Goal: Transaction & Acquisition: Purchase product/service

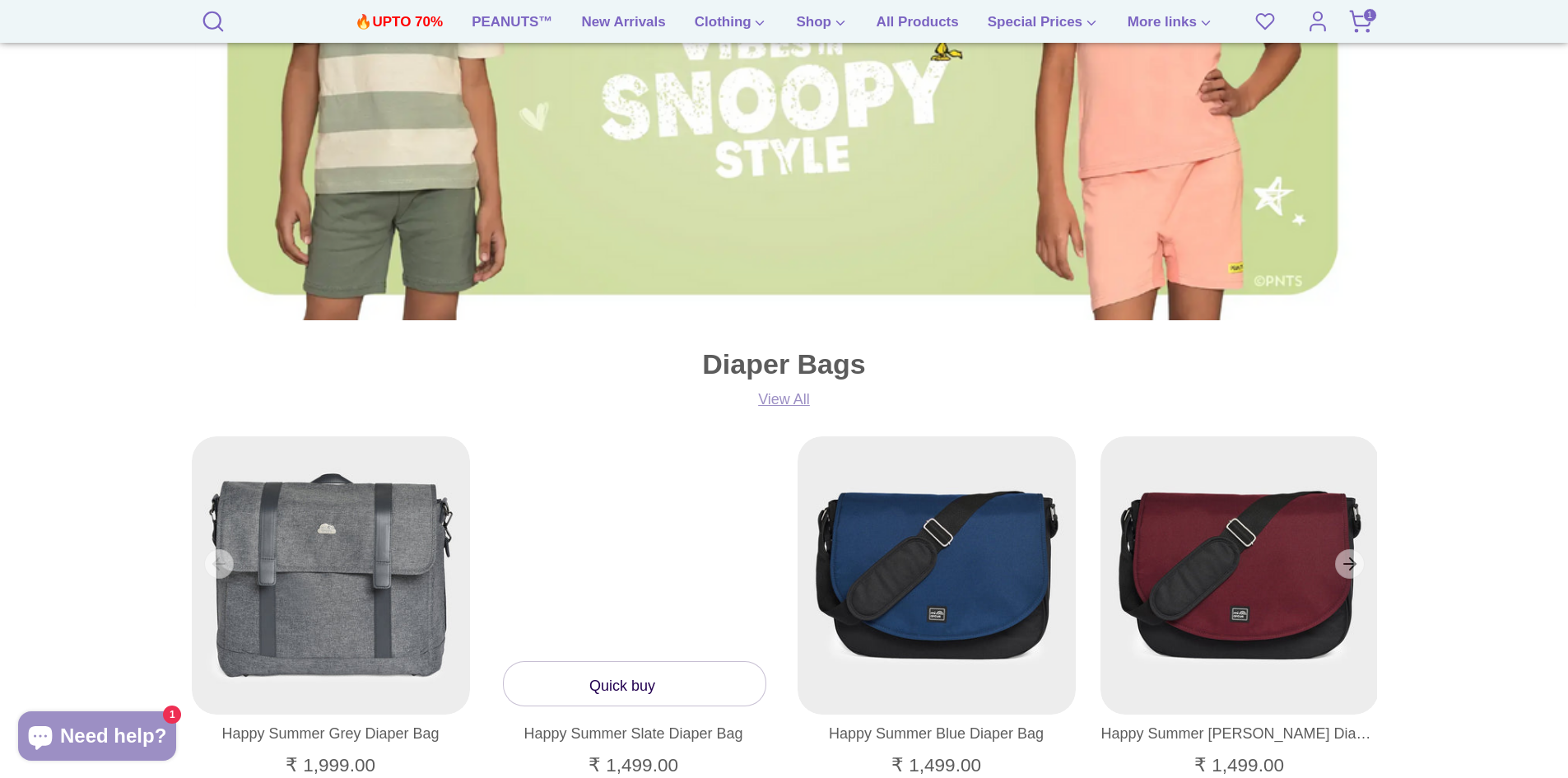
scroll to position [905, 0]
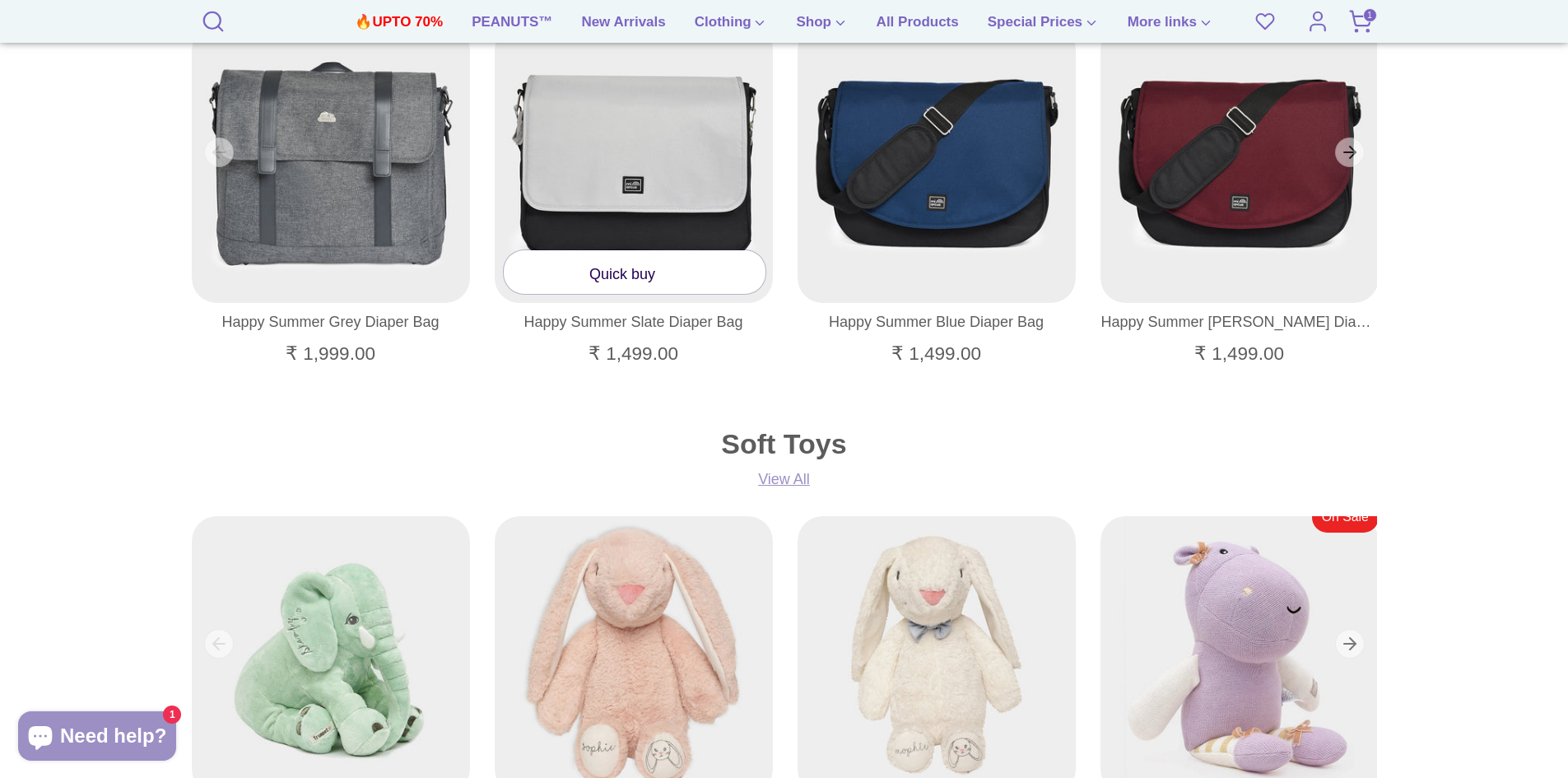
click at [659, 277] on span at bounding box center [667, 274] width 24 height 16
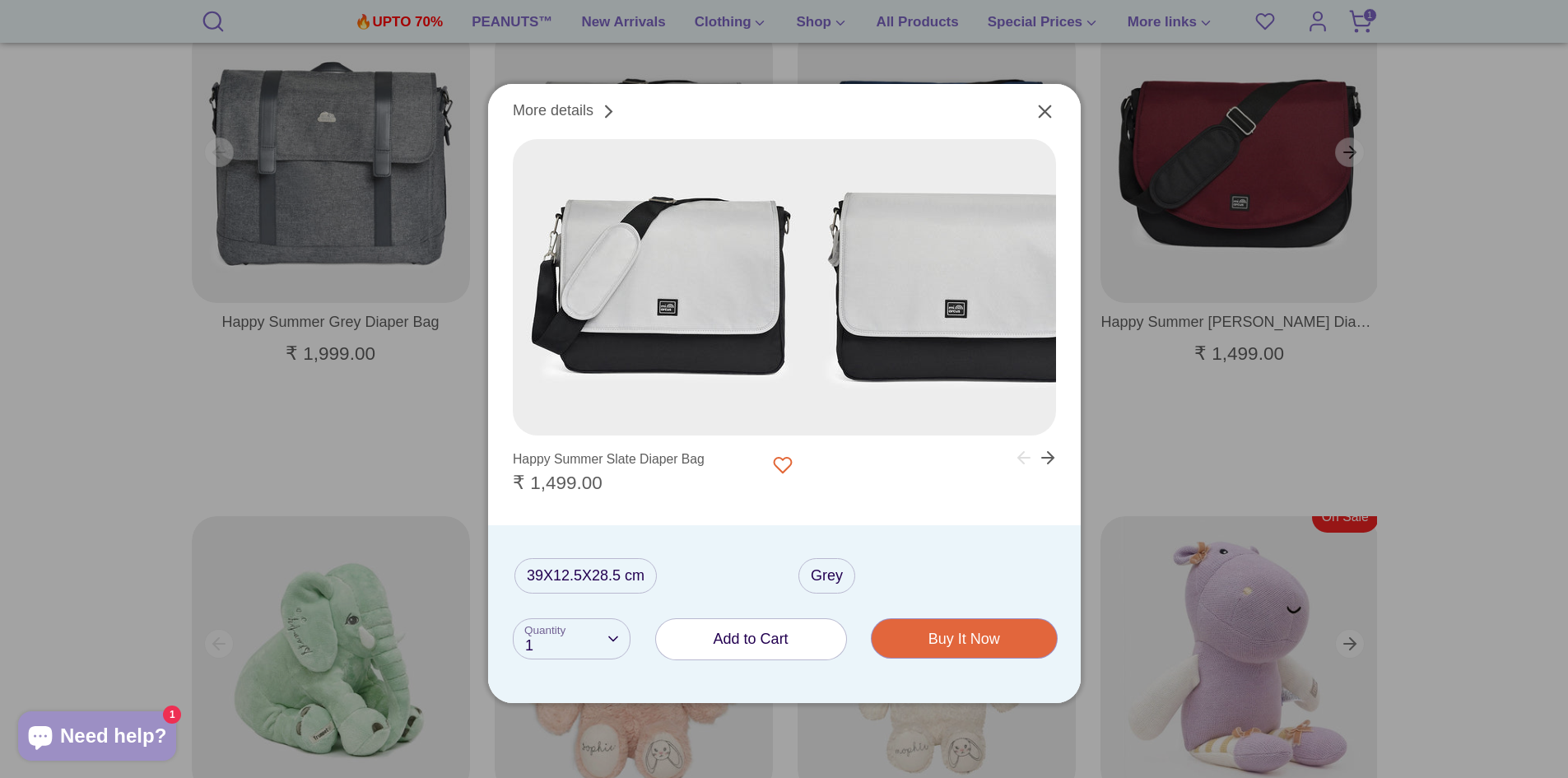
click at [749, 639] on span "Add to Cart" at bounding box center [751, 638] width 75 height 16
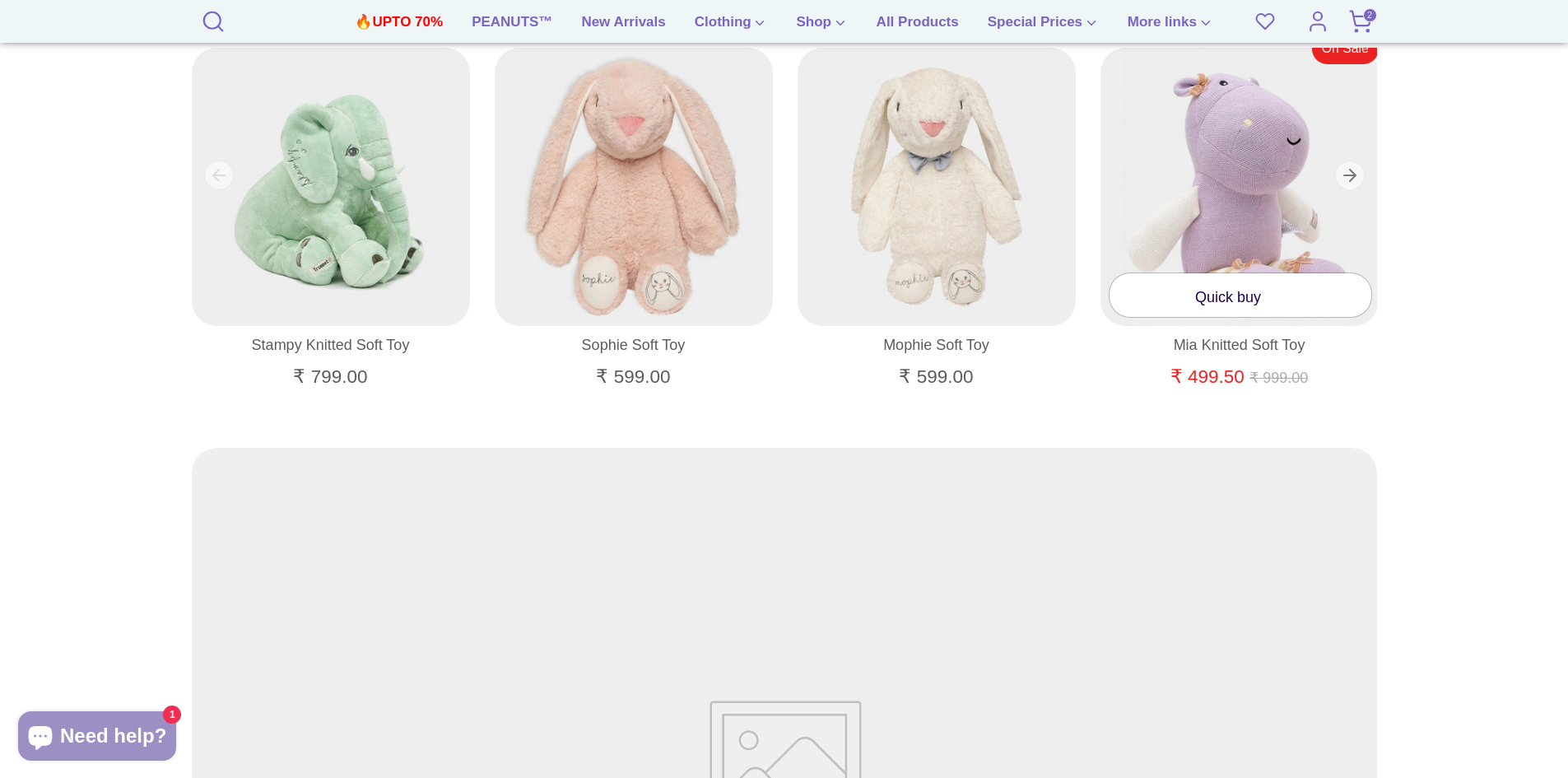
scroll to position [1563, 0]
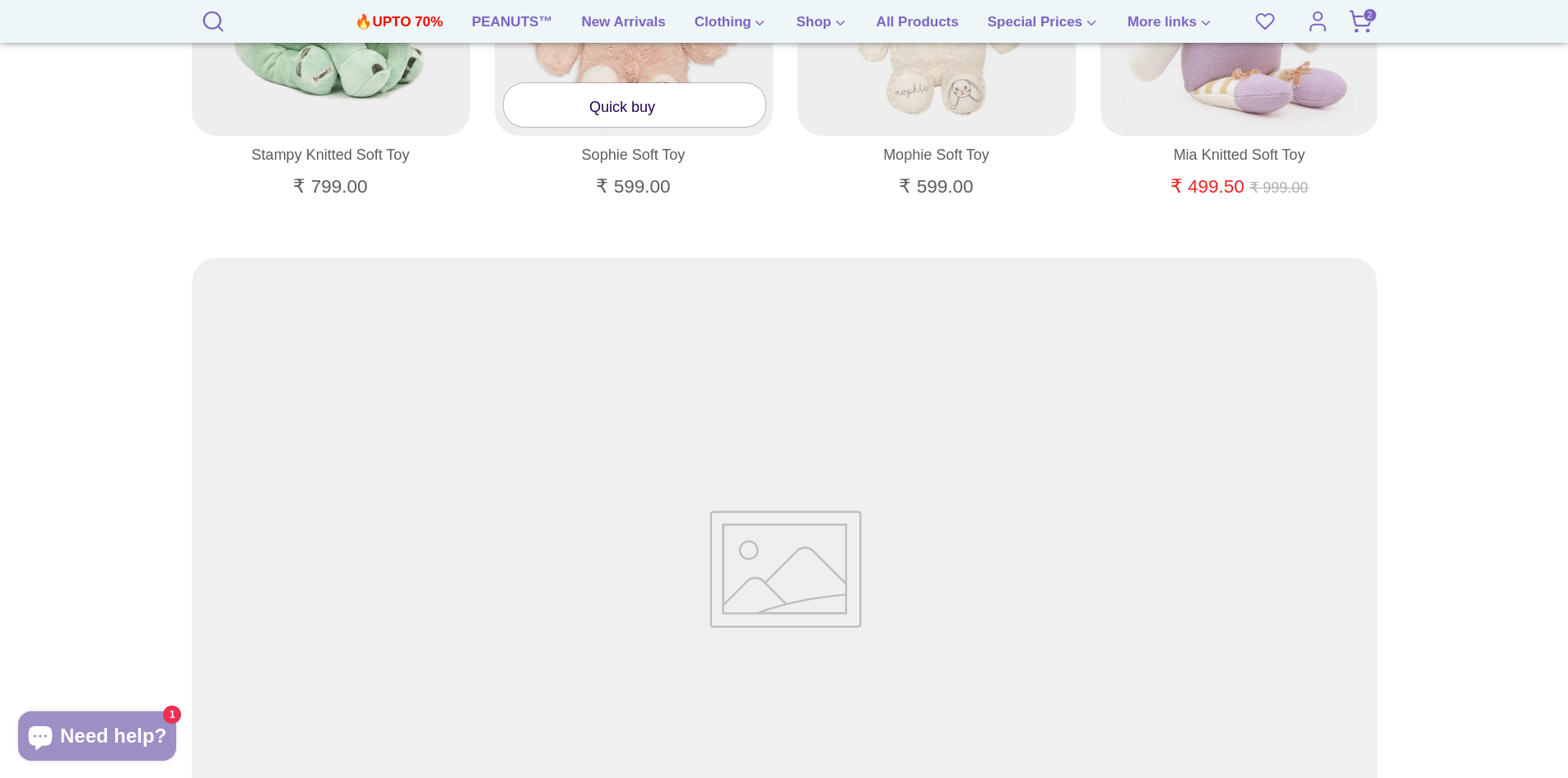
click at [635, 157] on link "Sophie Soft Toy" at bounding box center [633, 155] width 278 height 24
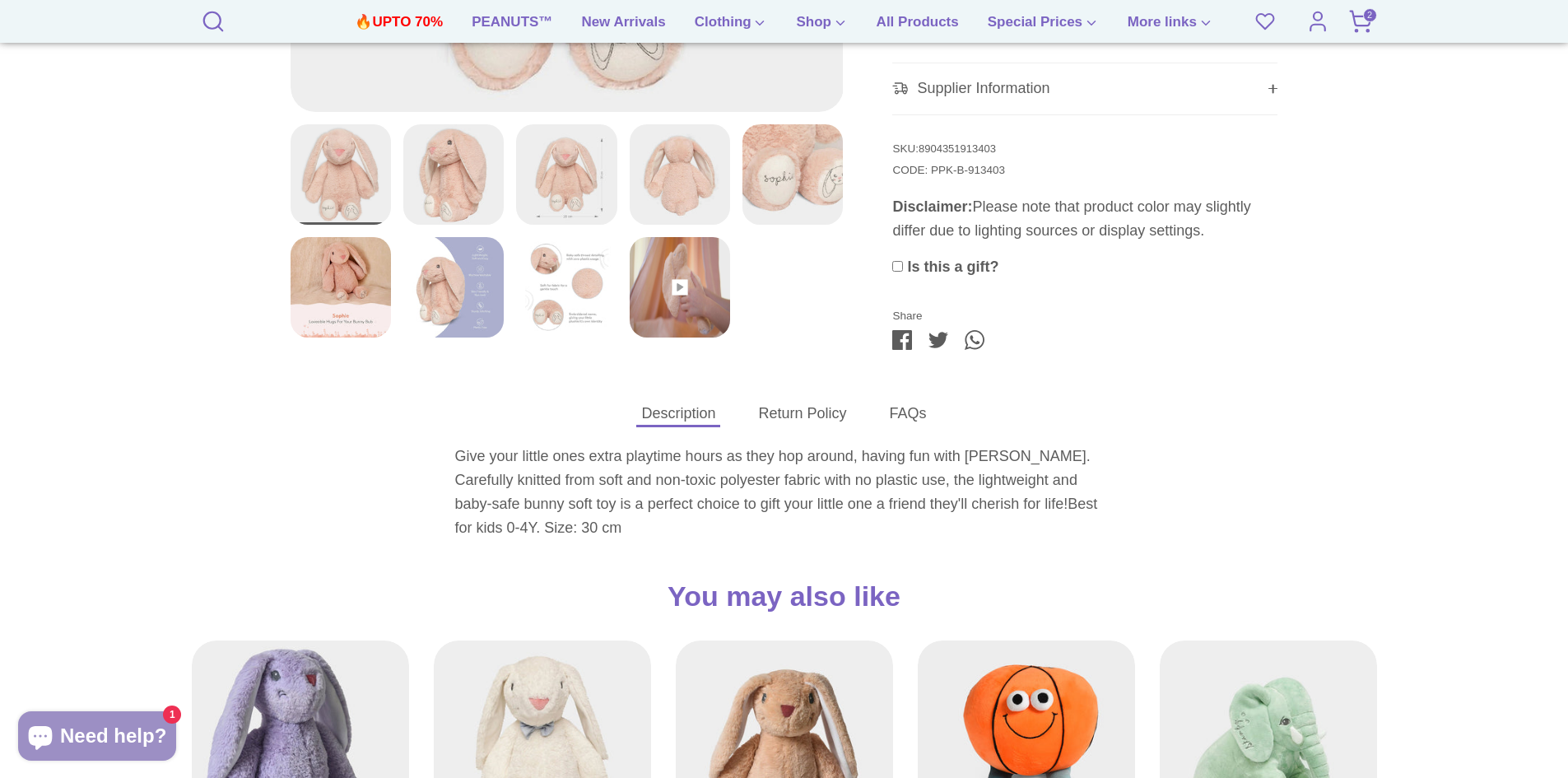
scroll to position [658, 0]
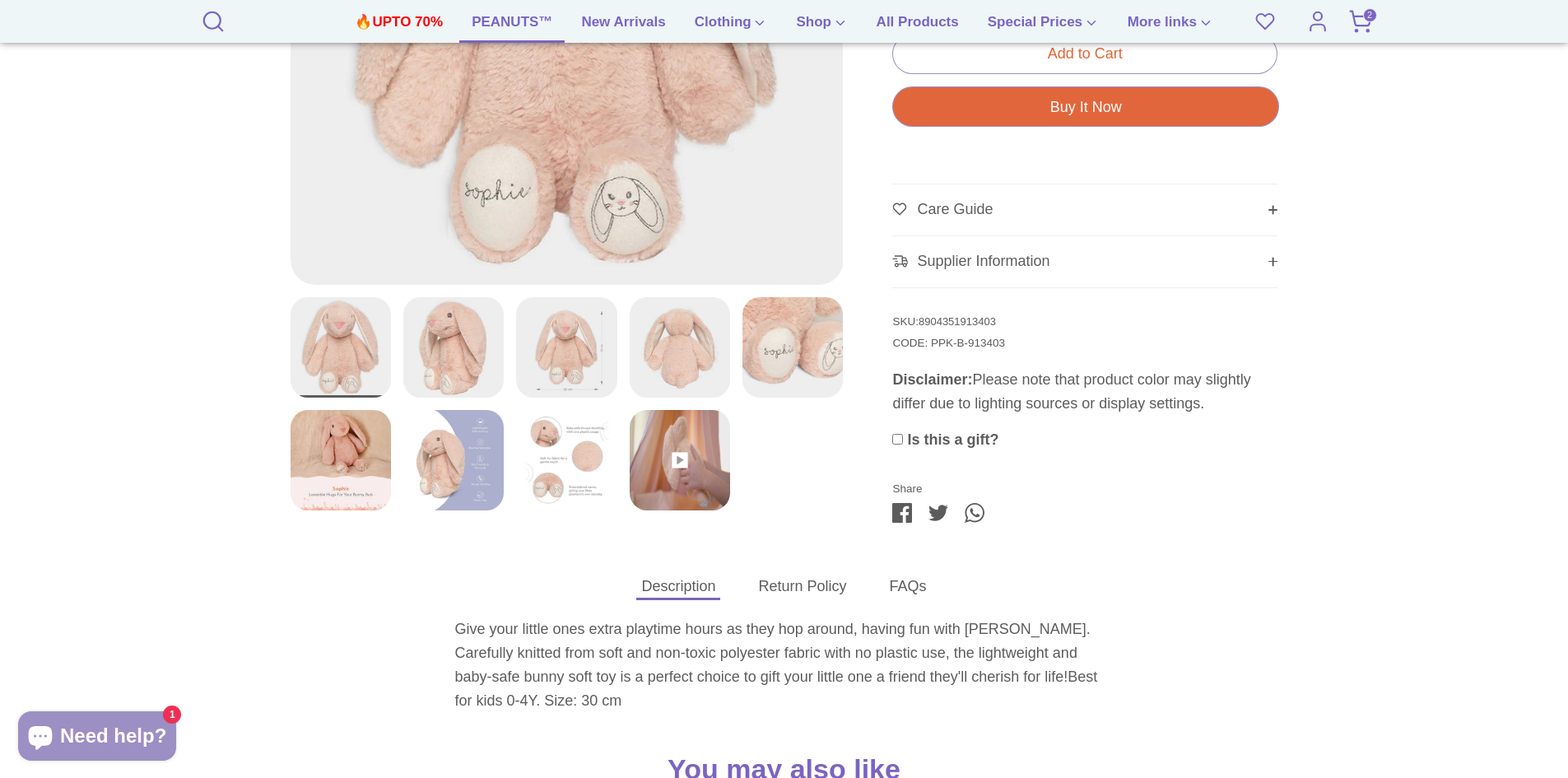
click at [521, 26] on link "PEANUTS™" at bounding box center [512, 27] width 106 height 31
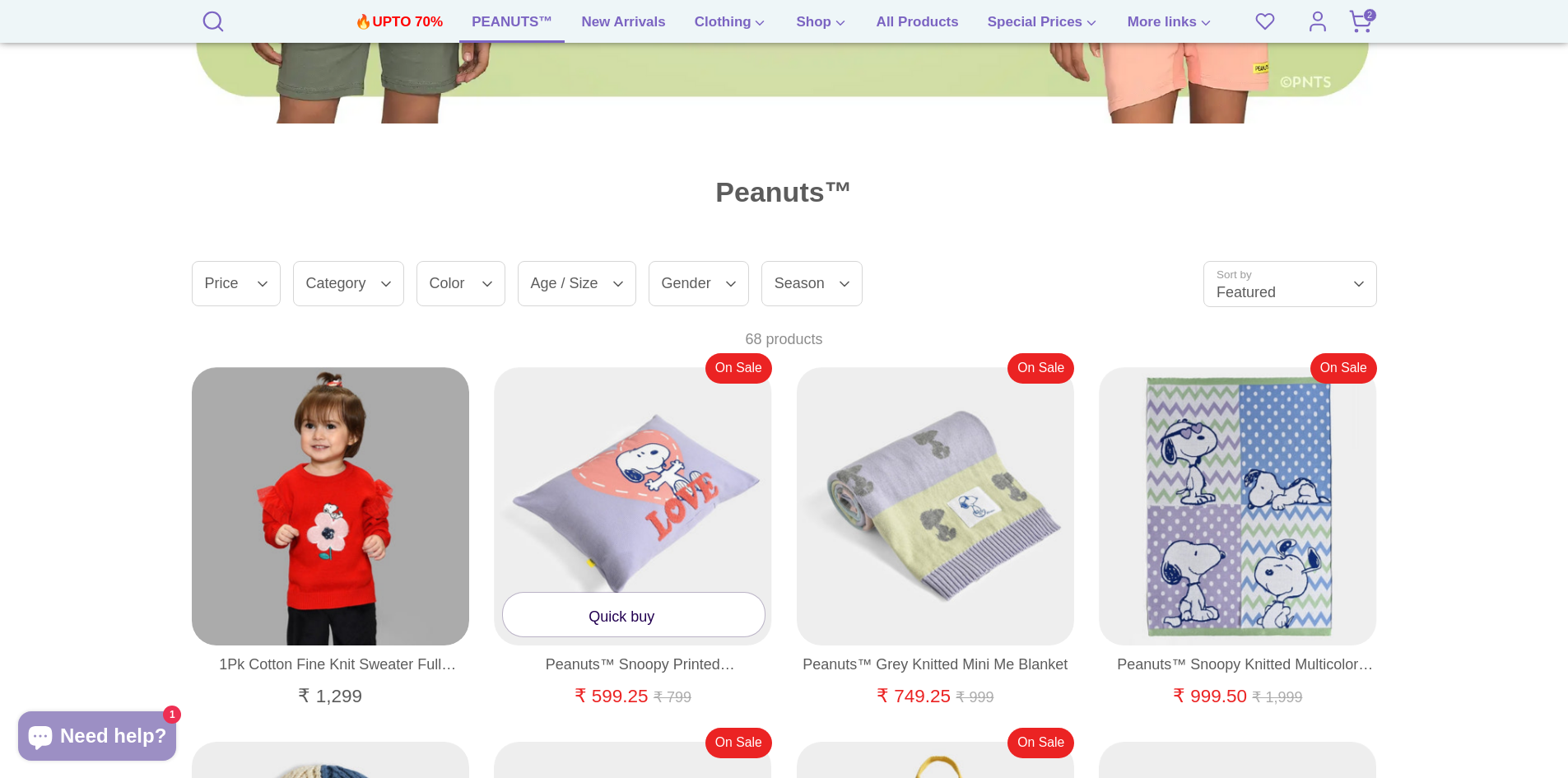
scroll to position [1071, 0]
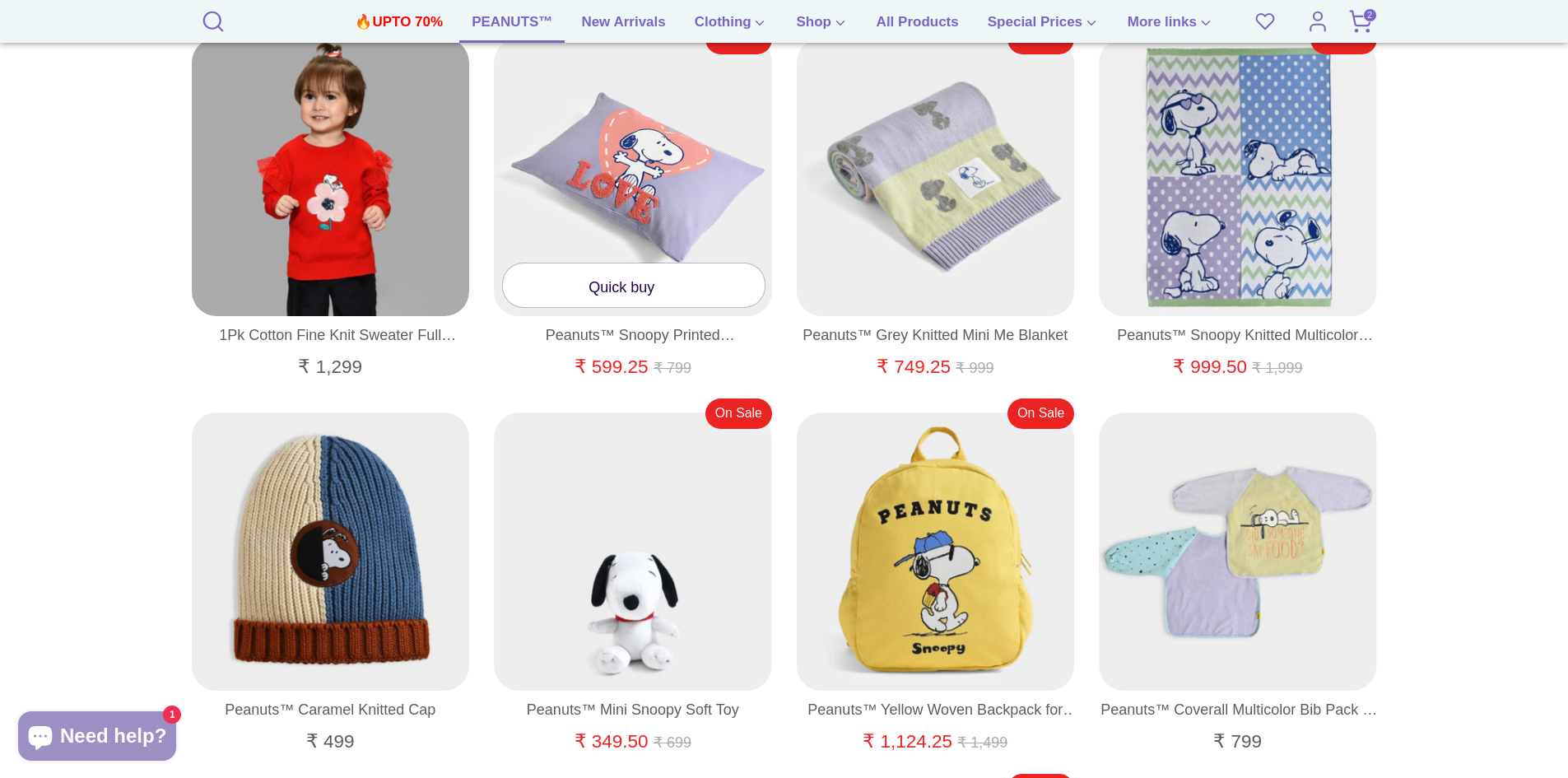
click at [629, 294] on link "Quick buy" at bounding box center [634, 285] width 261 height 44
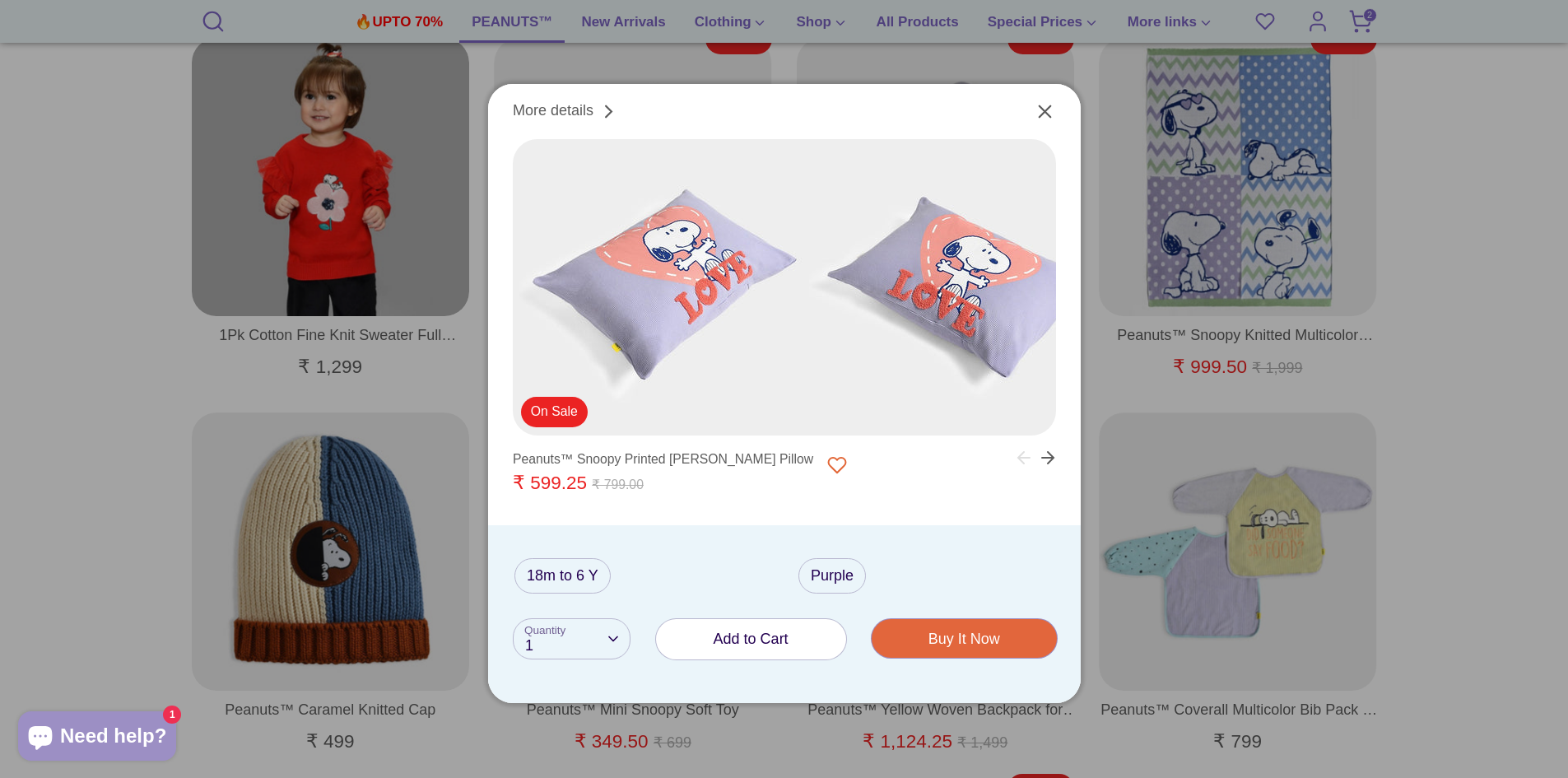
click at [749, 633] on span "Add to Cart" at bounding box center [751, 638] width 75 height 16
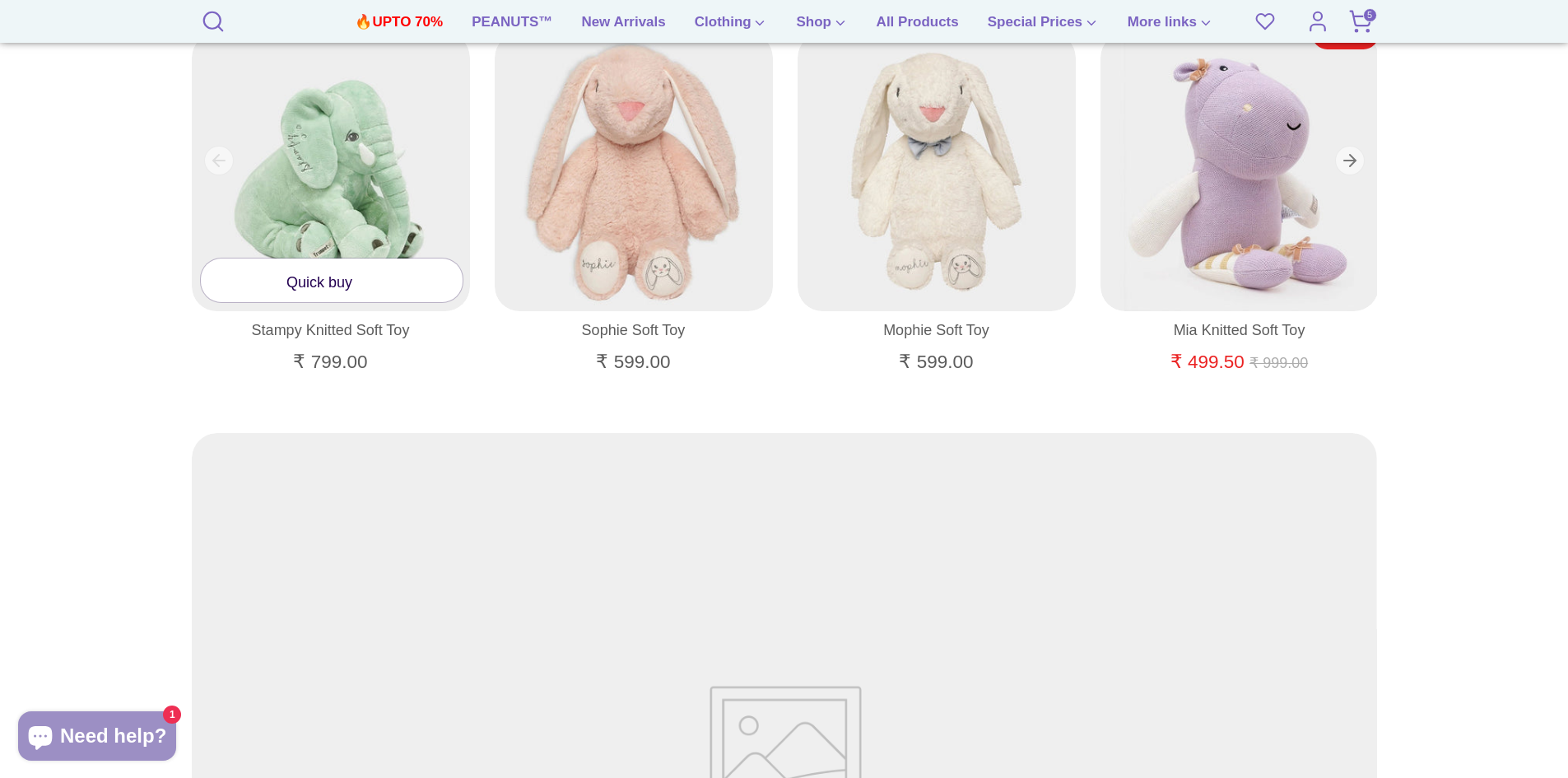
scroll to position [1399, 0]
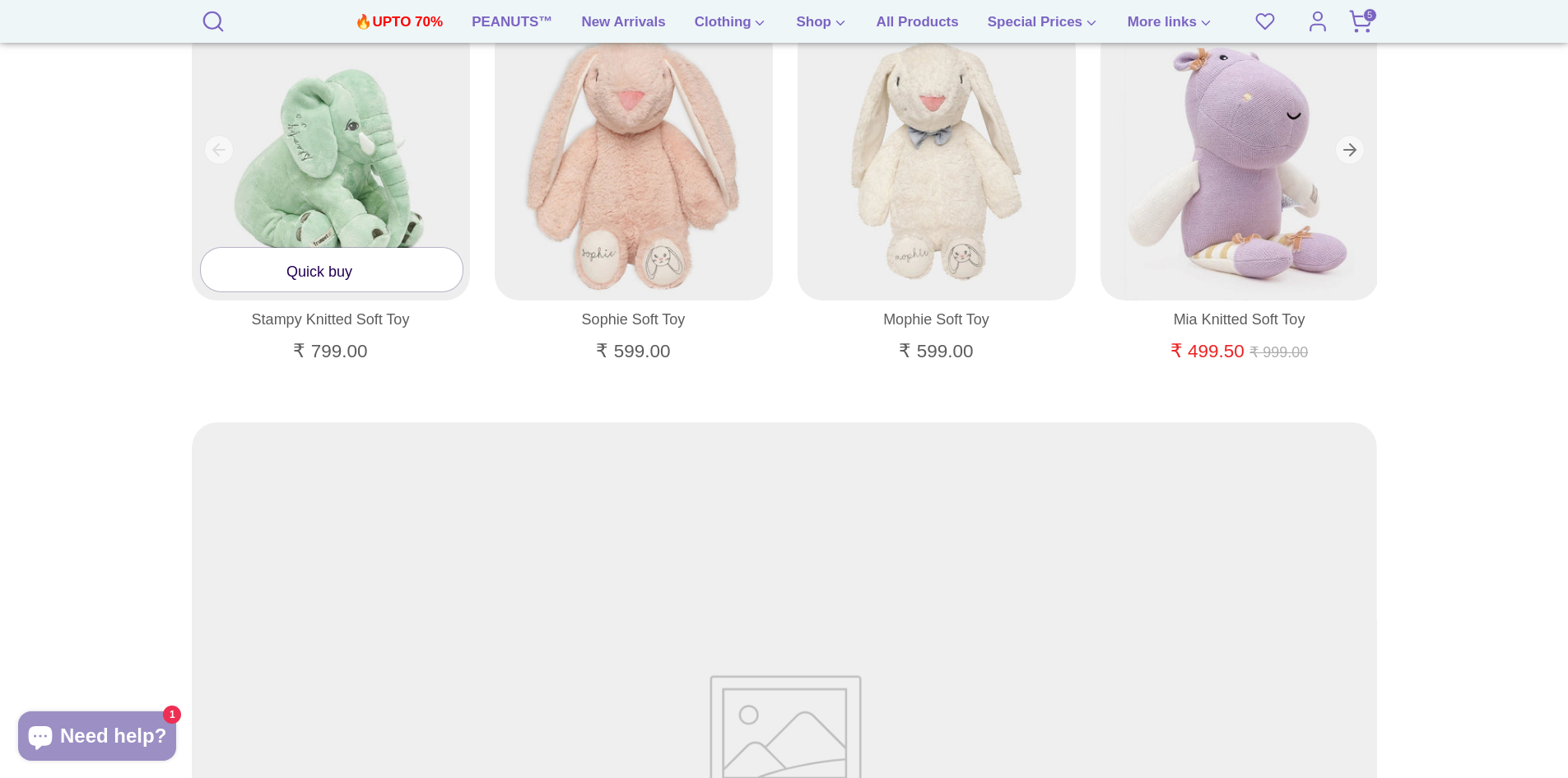
click at [319, 320] on link "Stampy Knitted Soft Toy" at bounding box center [330, 320] width 278 height 24
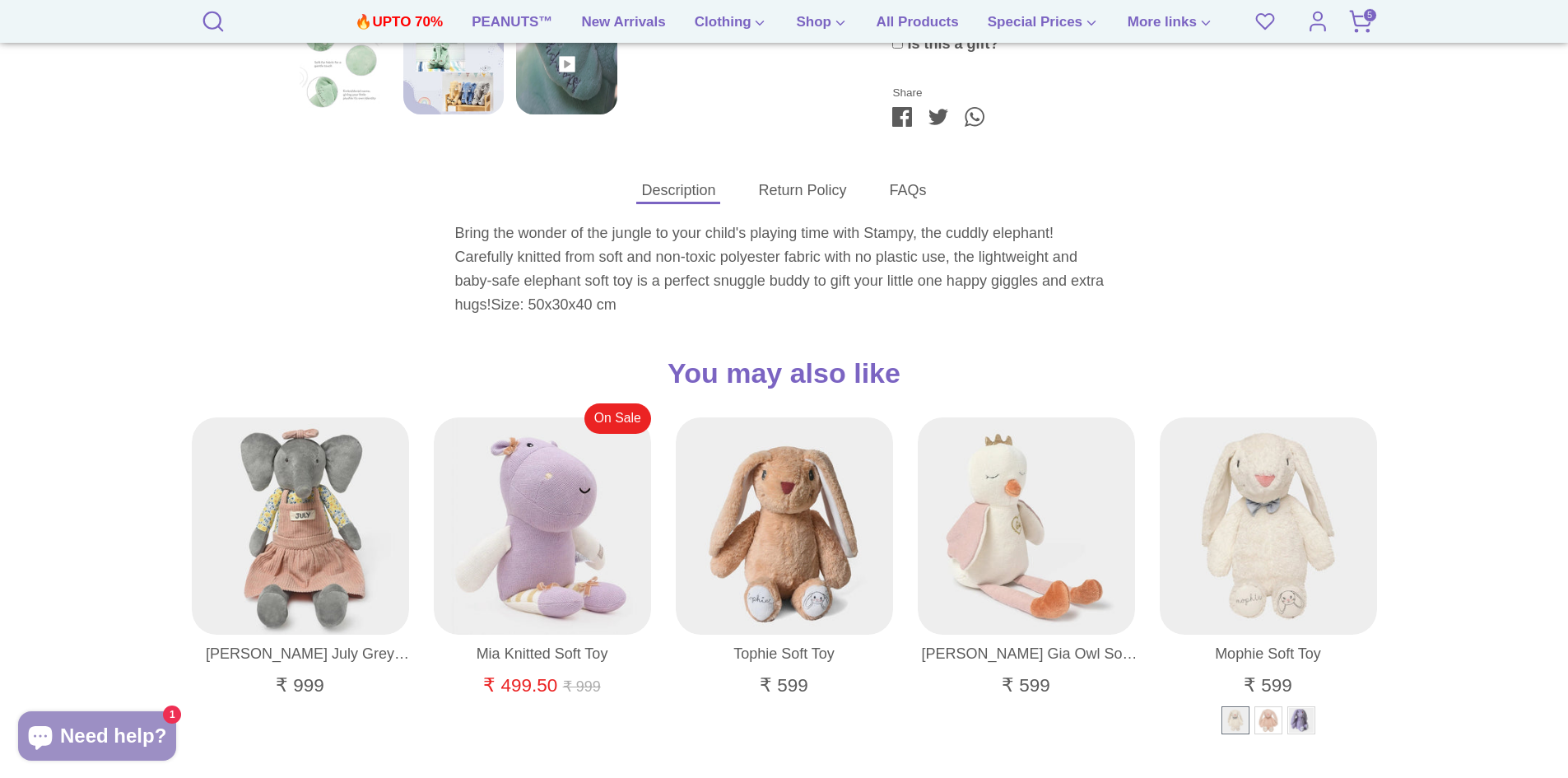
scroll to position [987, 0]
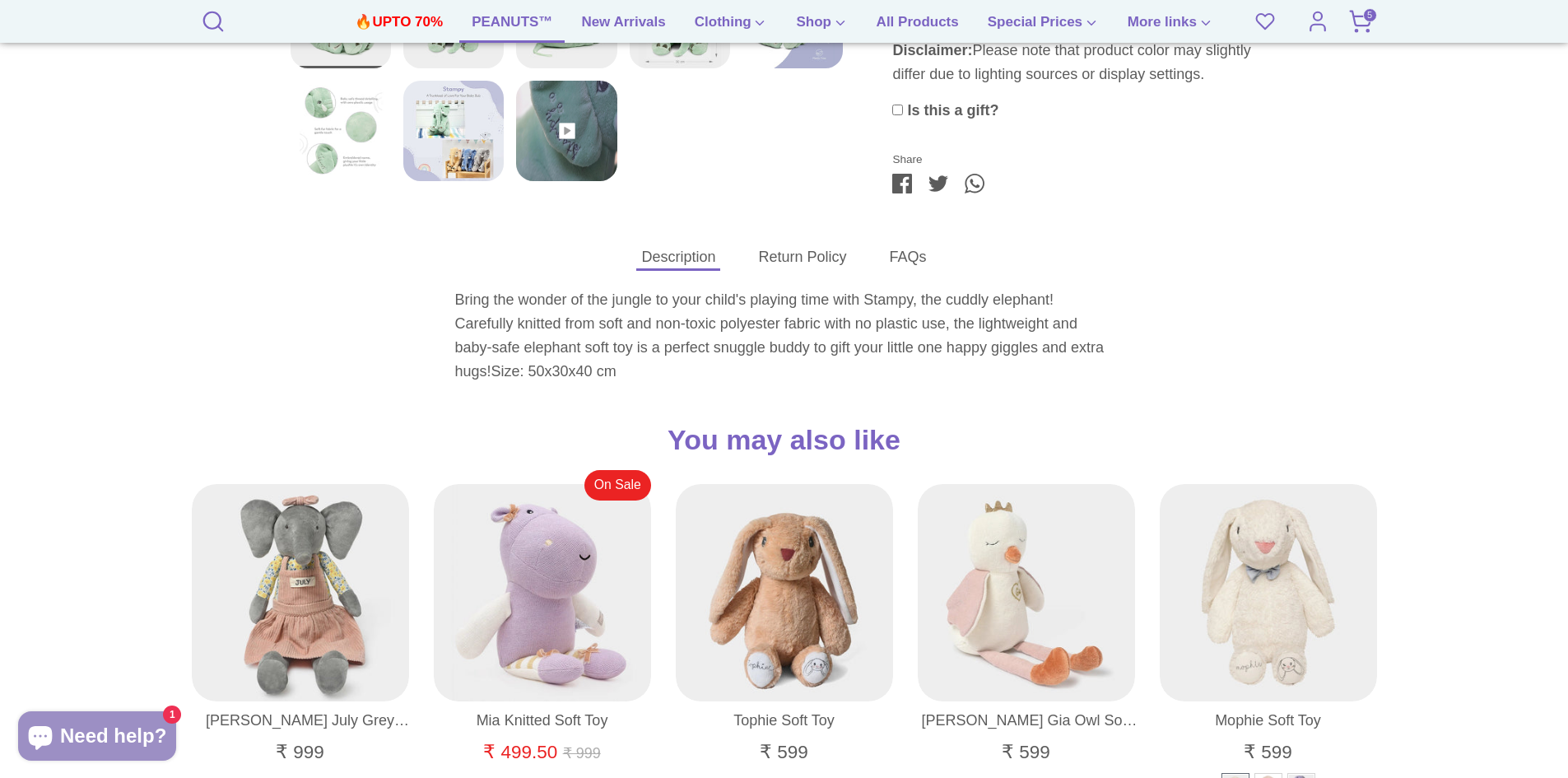
click at [498, 30] on link "PEANUTS™" at bounding box center [512, 27] width 106 height 31
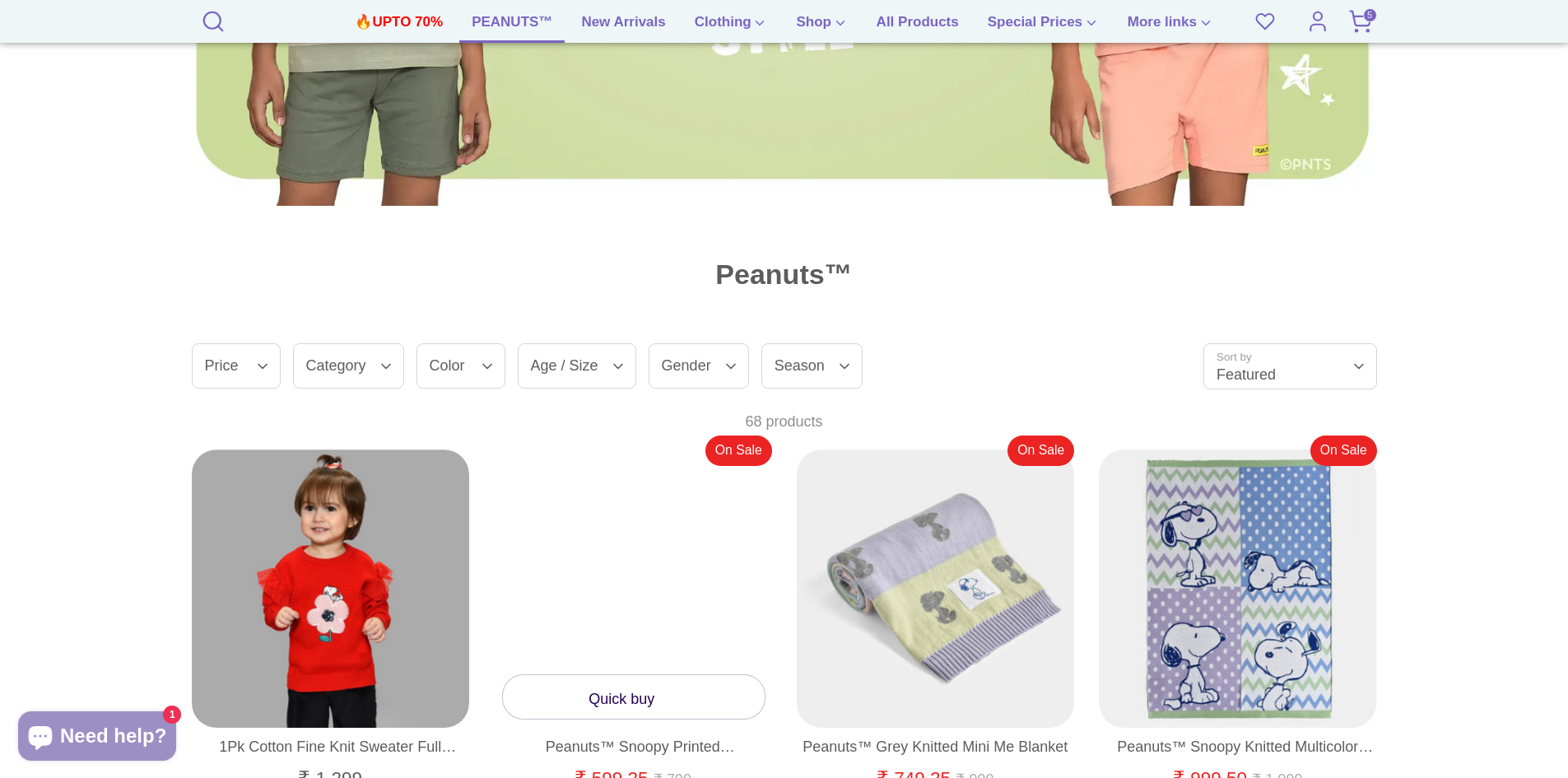
scroll to position [988, 0]
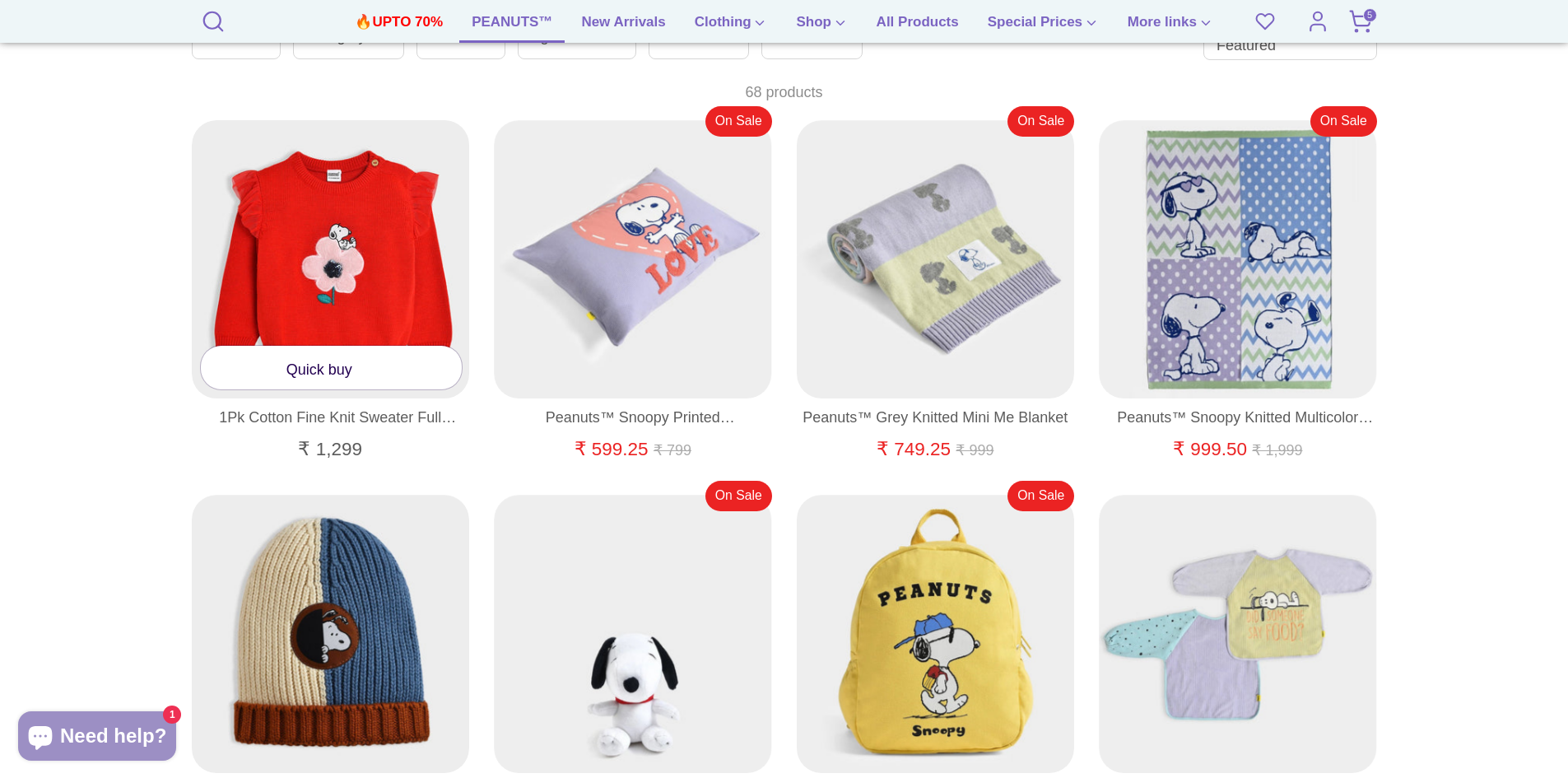
click at [305, 375] on link "Quick buy" at bounding box center [331, 367] width 261 height 44
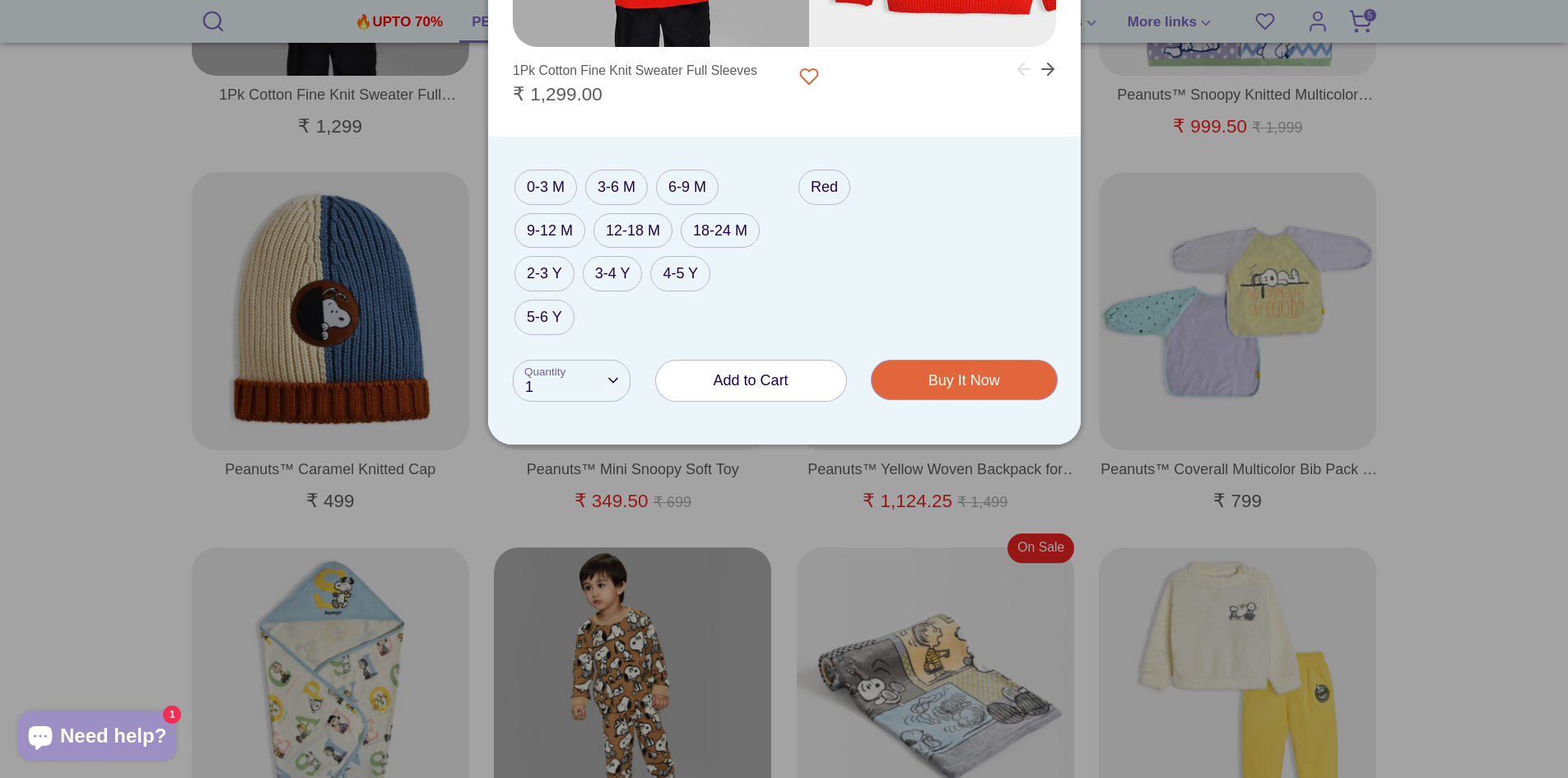
scroll to position [1318, 0]
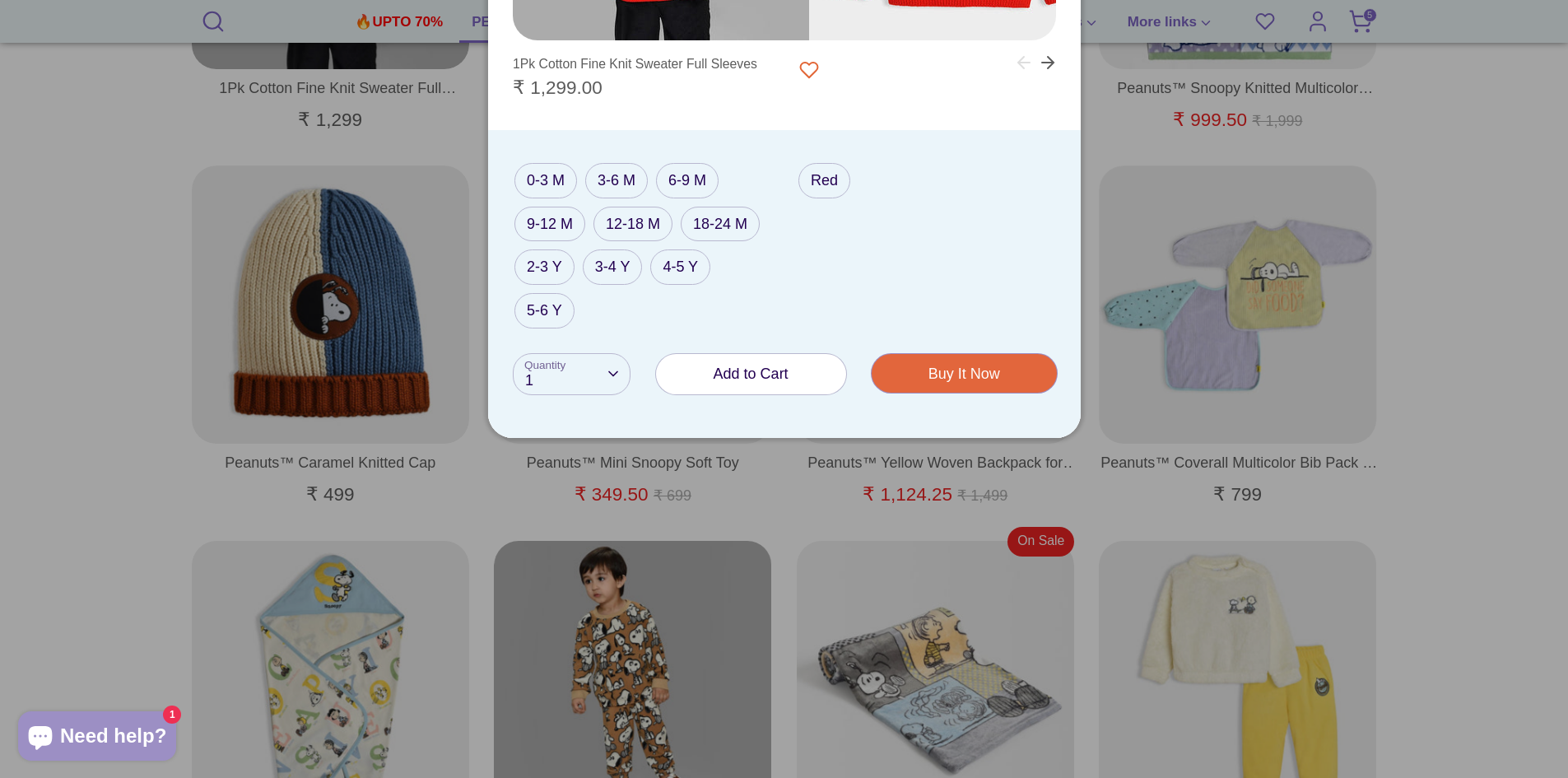
click at [754, 378] on span "Add to Cart" at bounding box center [751, 373] width 75 height 16
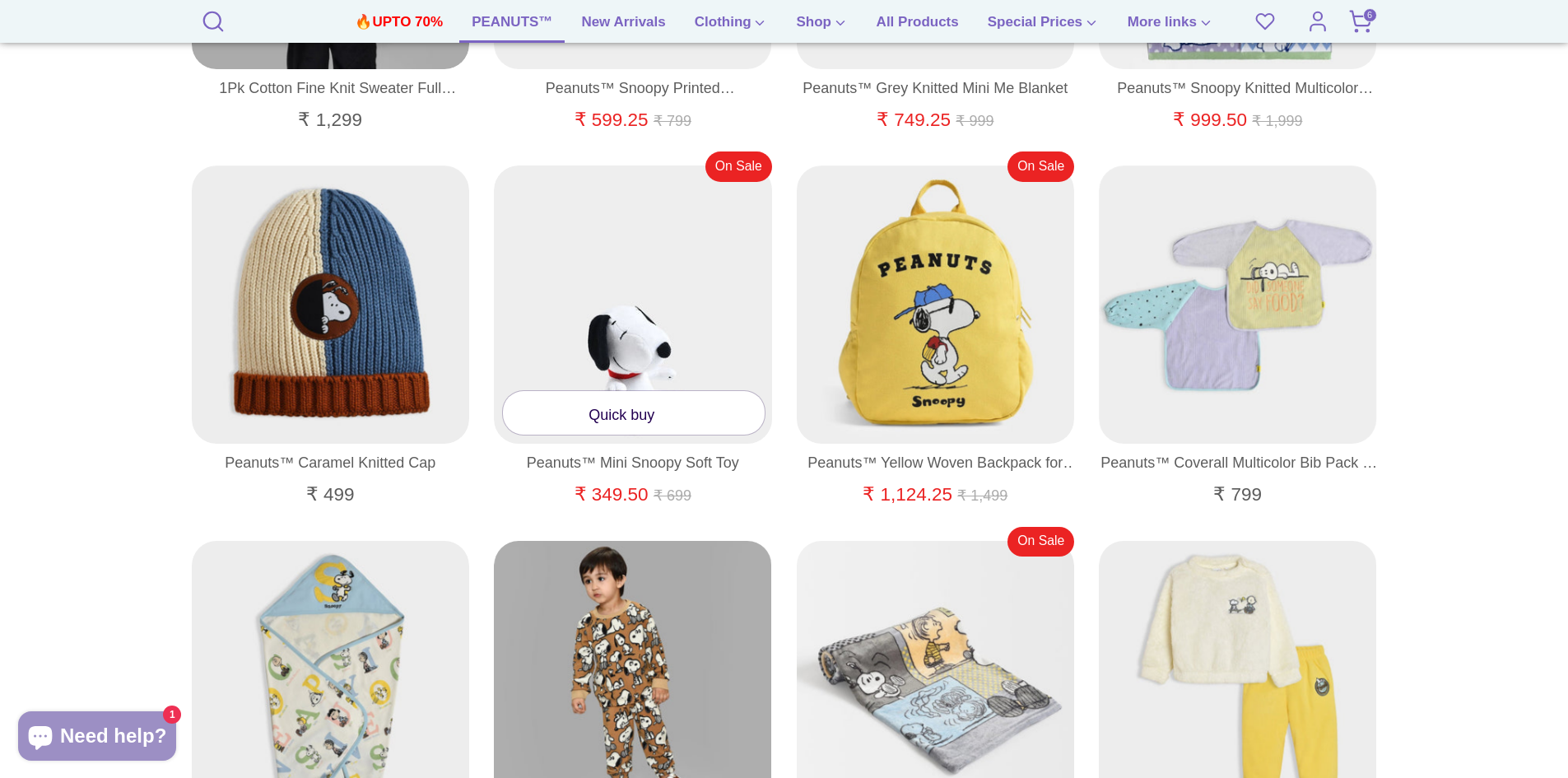
click at [648, 408] on link "Quick buy" at bounding box center [634, 413] width 261 height 44
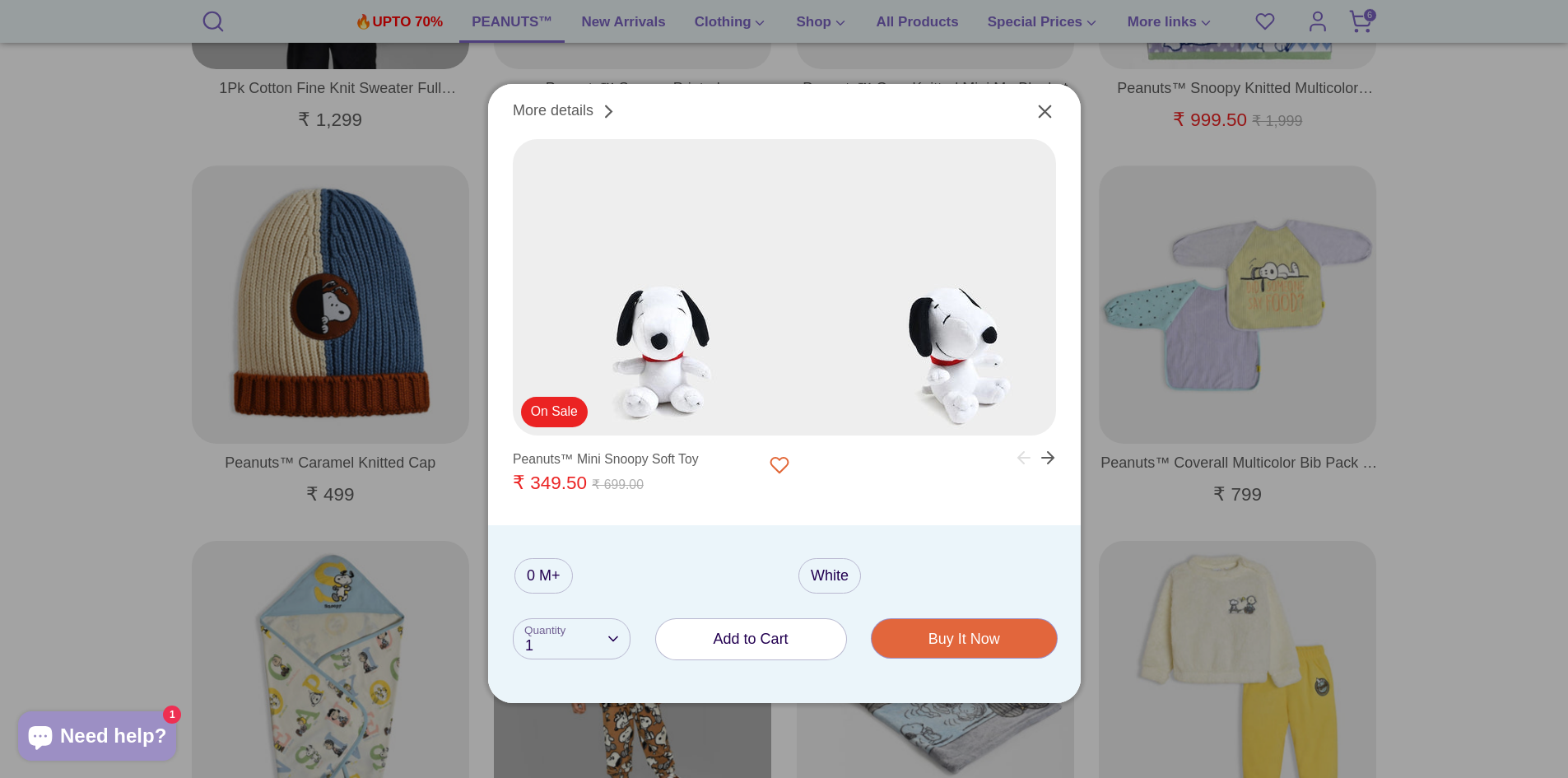
click at [753, 630] on span "Add to Cart" at bounding box center [751, 638] width 75 height 16
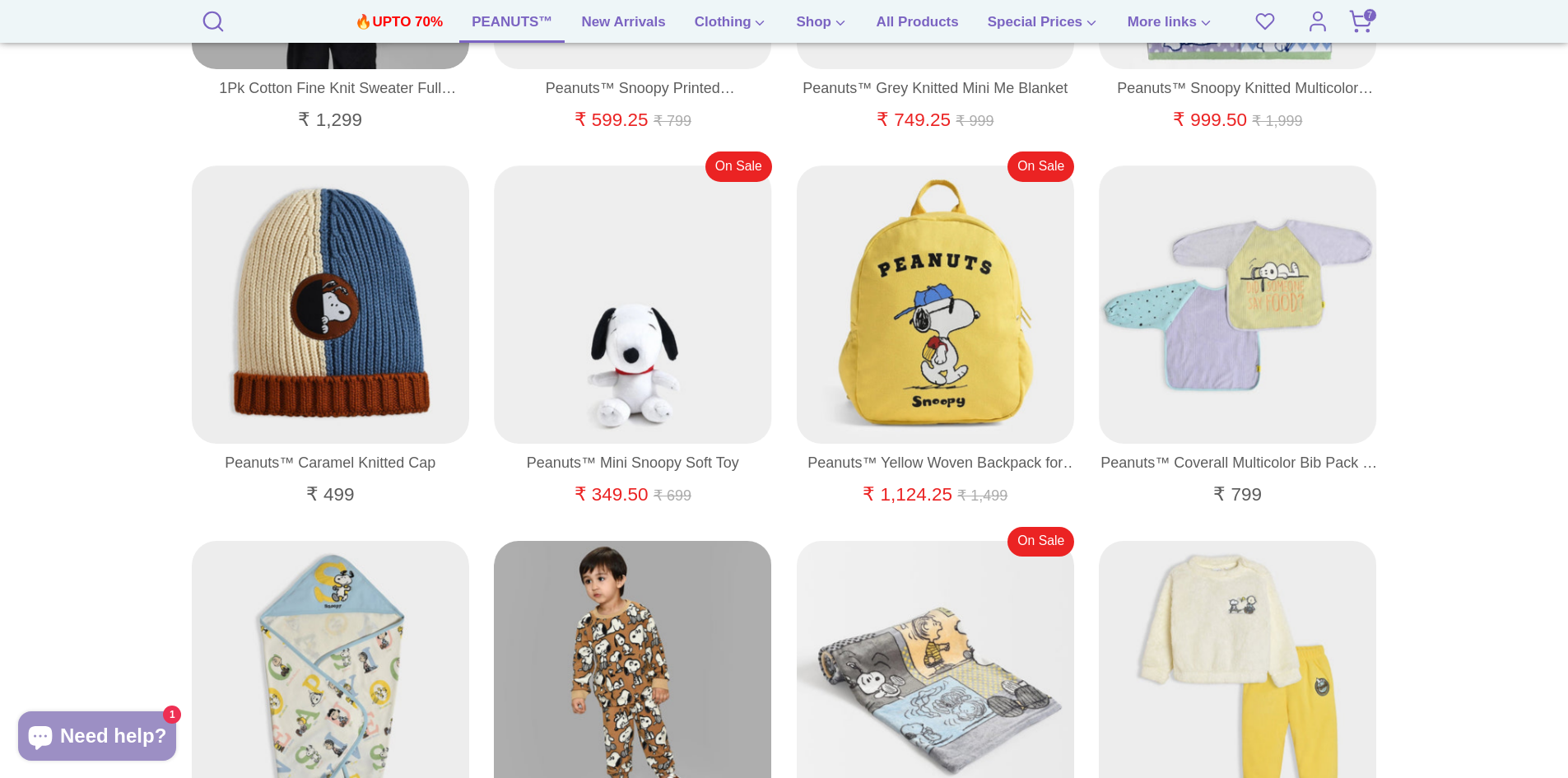
drag, startPoint x: 1440, startPoint y: 38, endPoint x: 1359, endPoint y: 14, distance: 84.5
click at [1359, 14] on icon at bounding box center [1361, 21] width 25 height 25
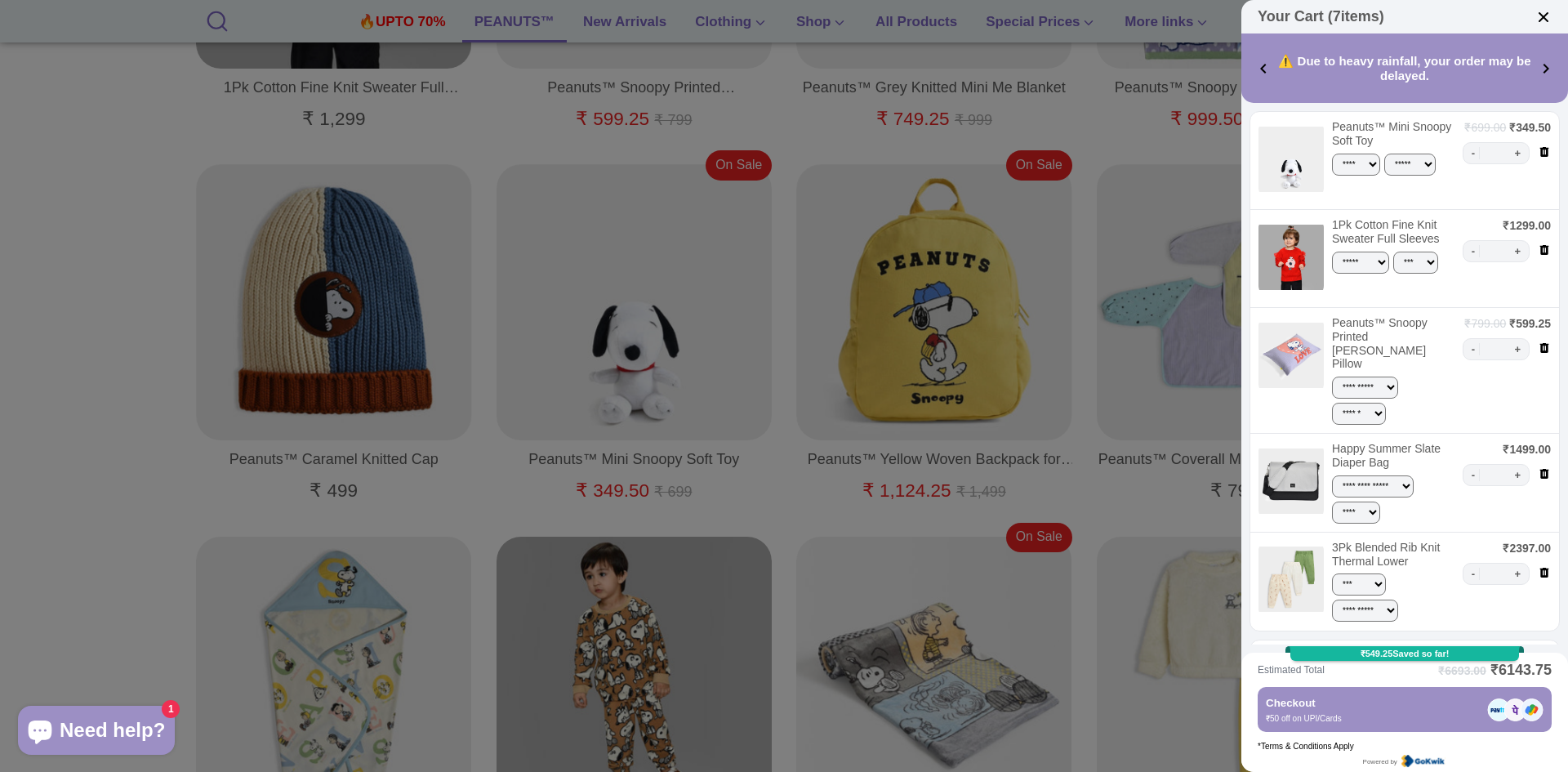
click at [1540, 151] on icon at bounding box center [1545, 151] width 9 height 10
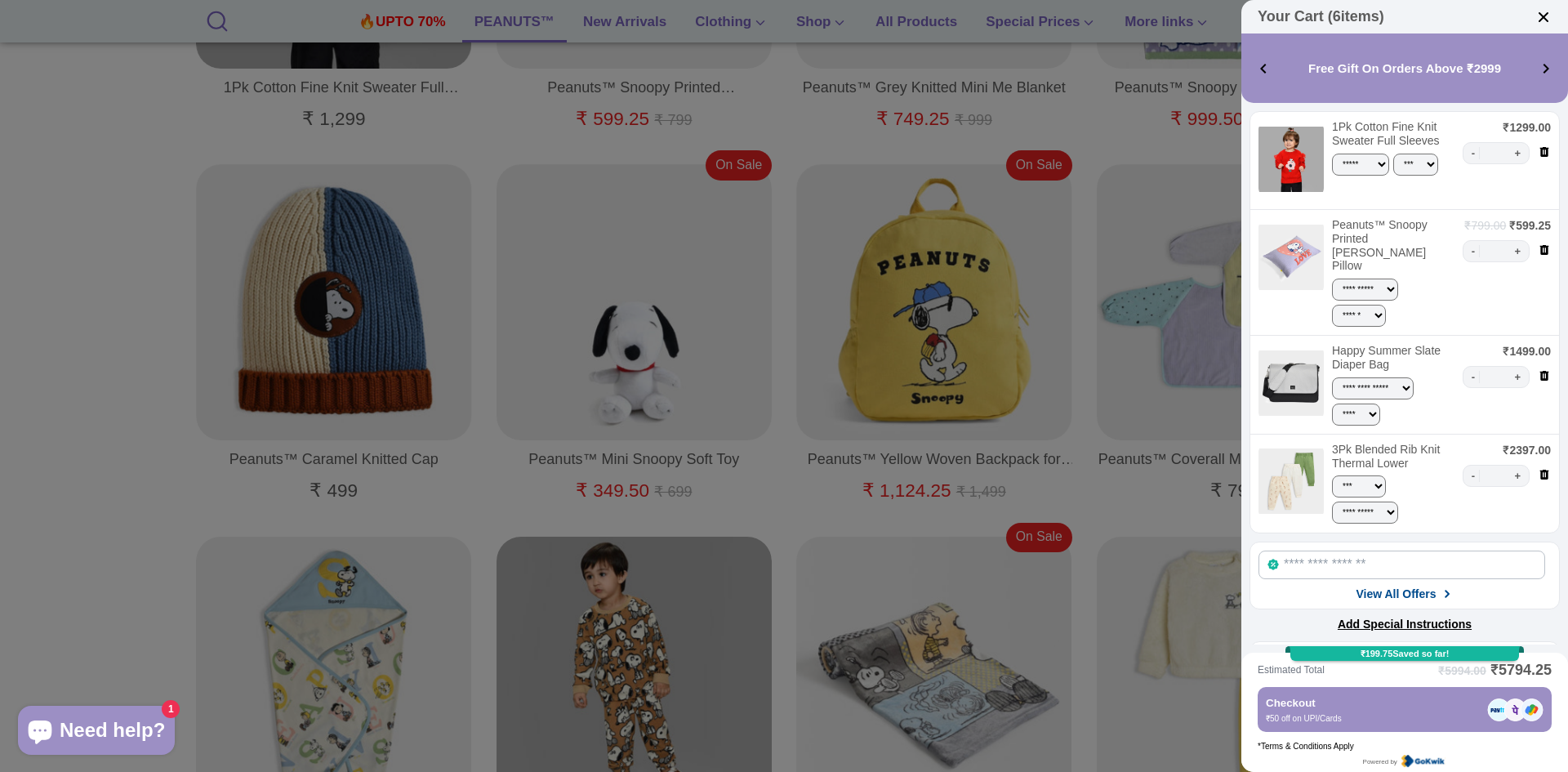
click at [1540, 148] on icon at bounding box center [1545, 151] width 9 height 10
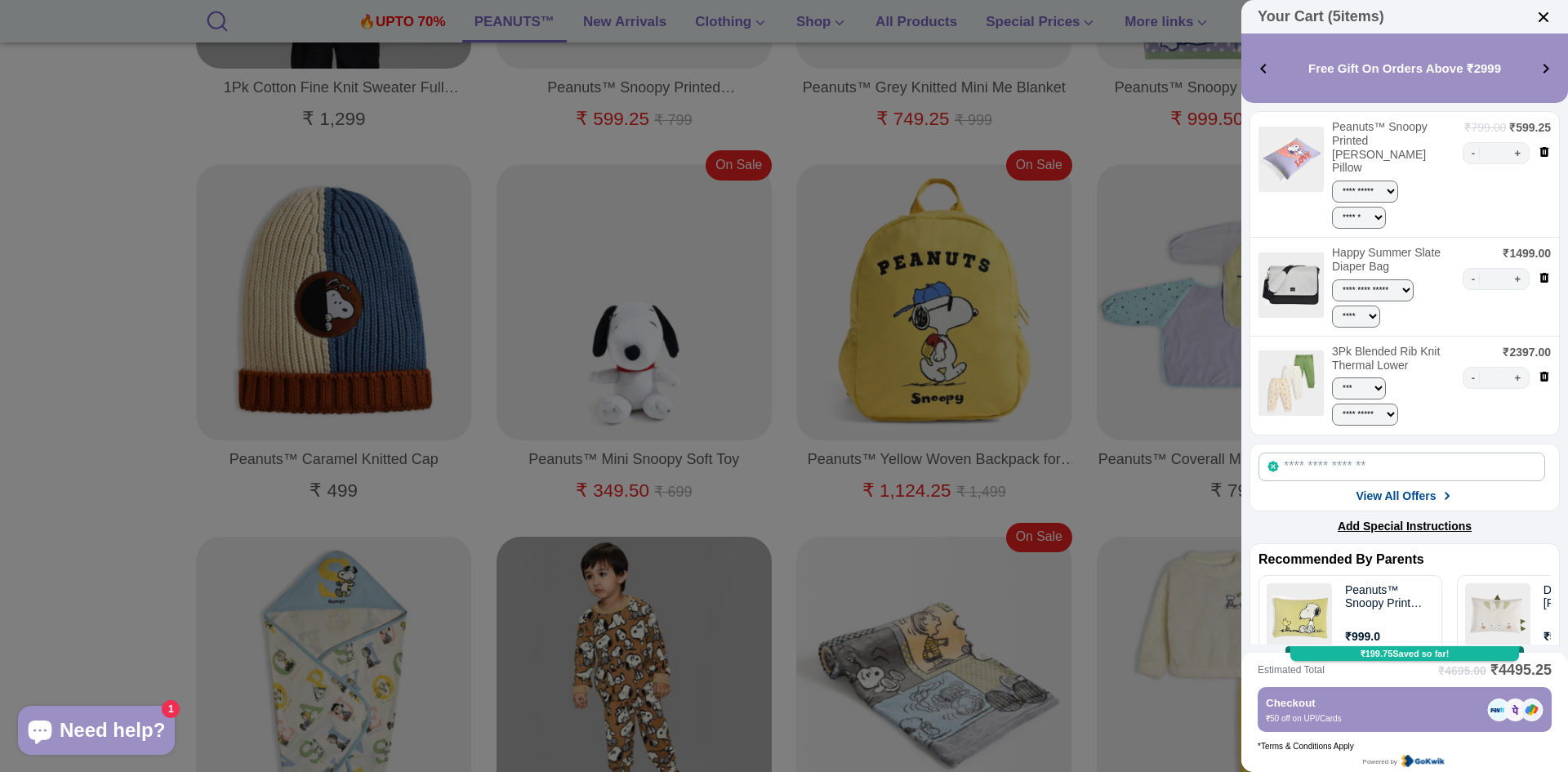
click at [1540, 148] on icon at bounding box center [1545, 151] width 9 height 10
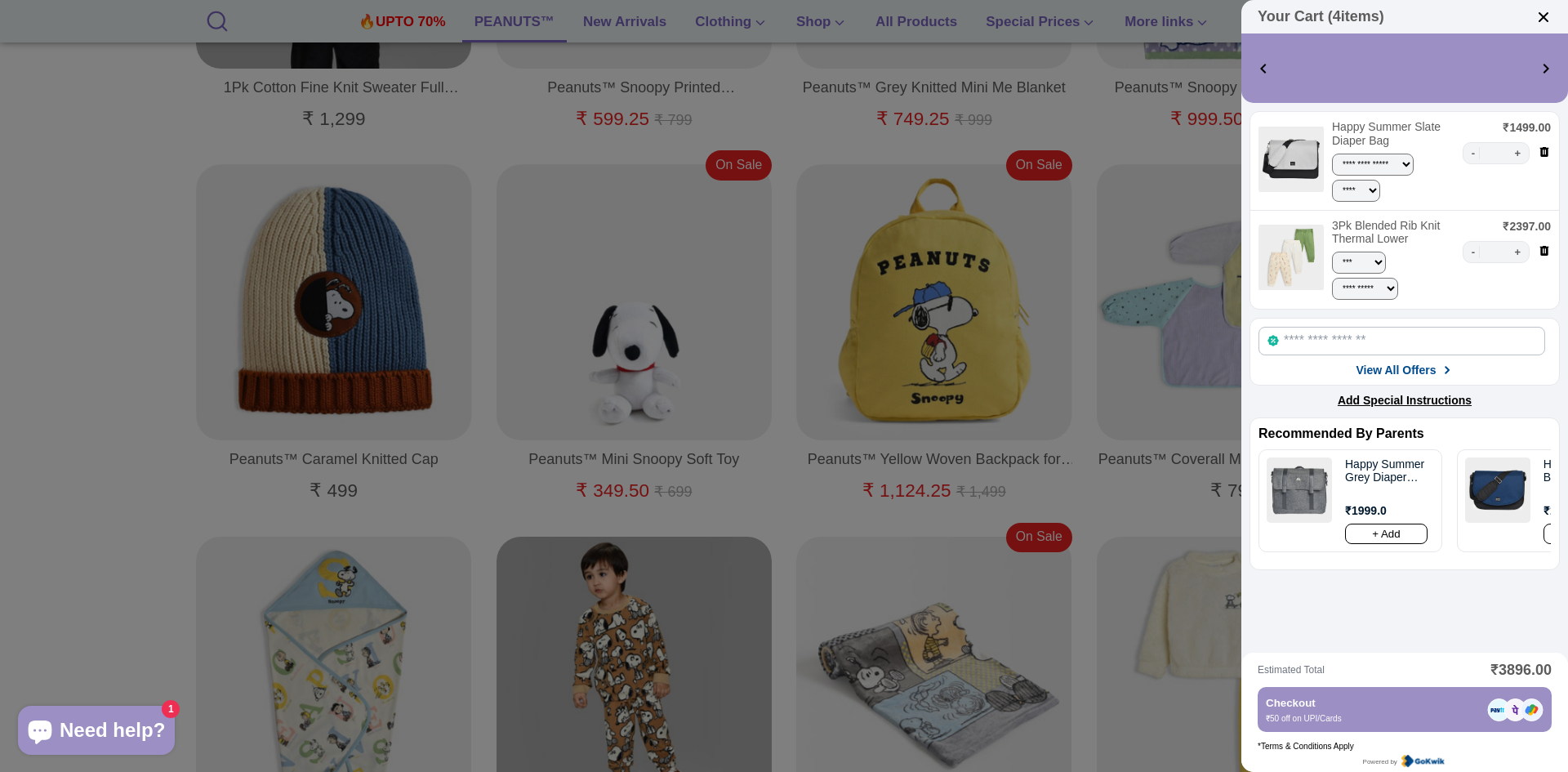
click at [1540, 148] on icon at bounding box center [1545, 151] width 9 height 10
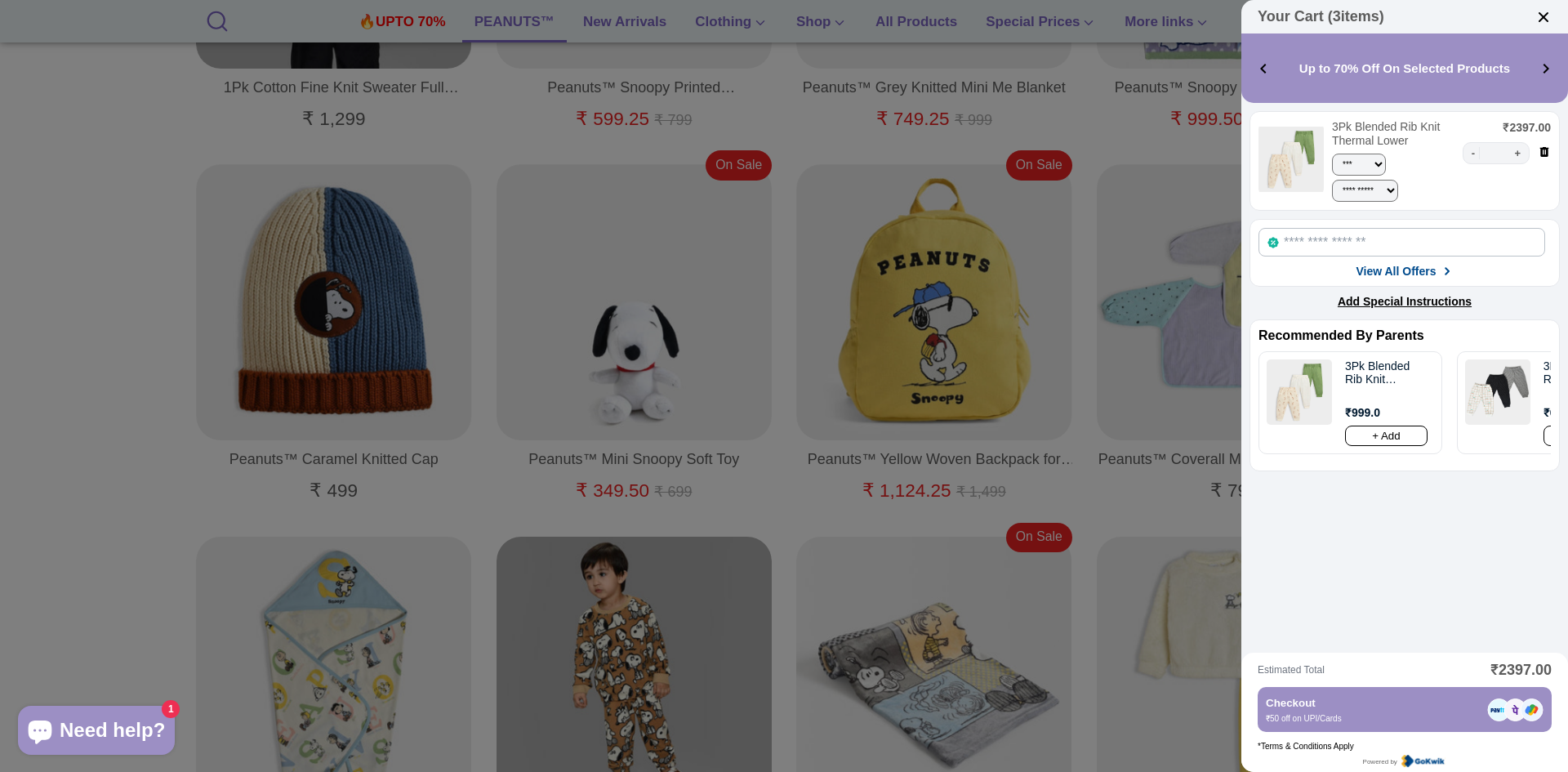
click at [1540, 148] on icon at bounding box center [1545, 151] width 9 height 10
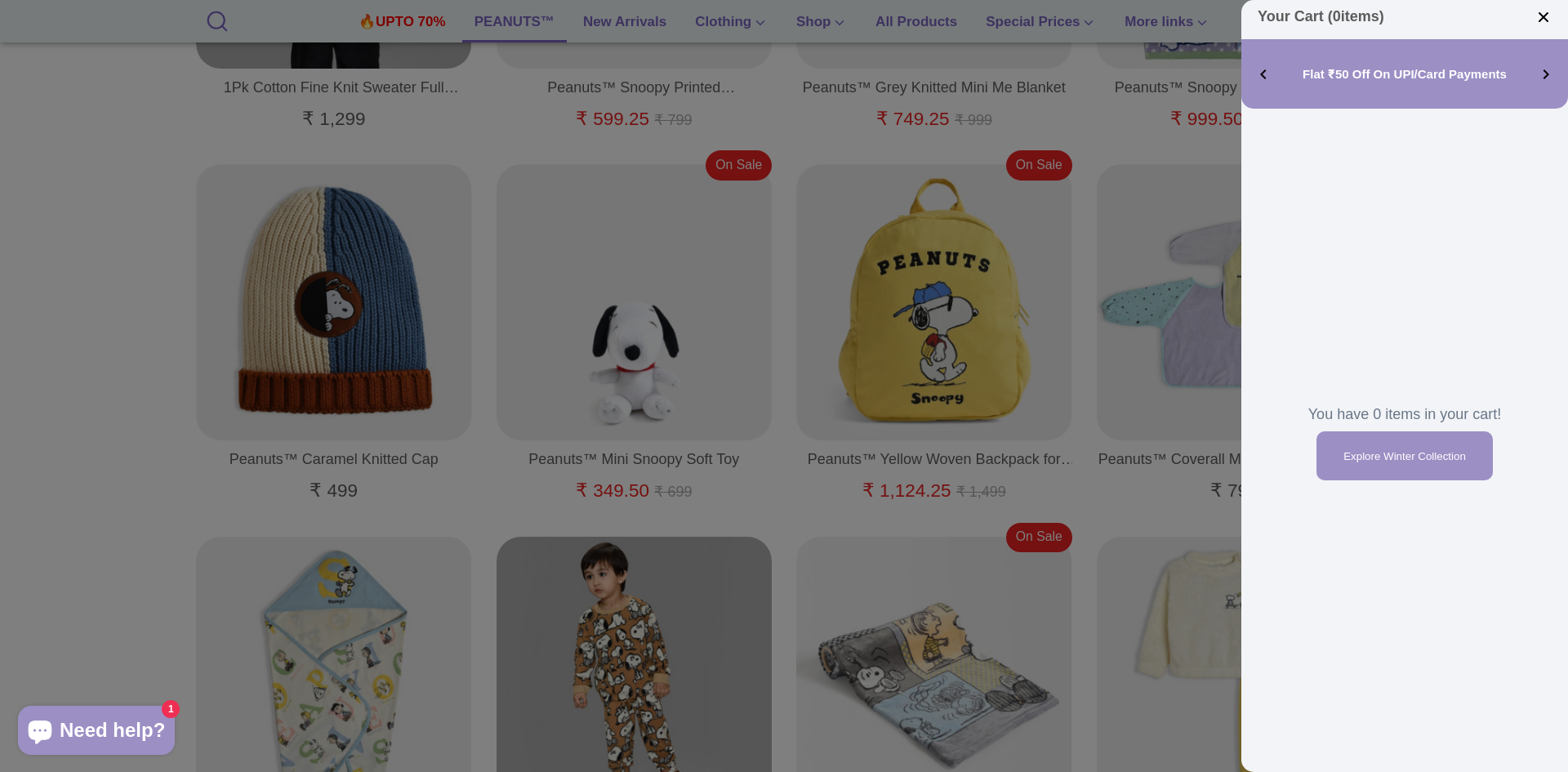
click at [1541, 70] on icon at bounding box center [1546, 75] width 20 height 20
click at [1542, 15] on img at bounding box center [1543, 17] width 16 height 16
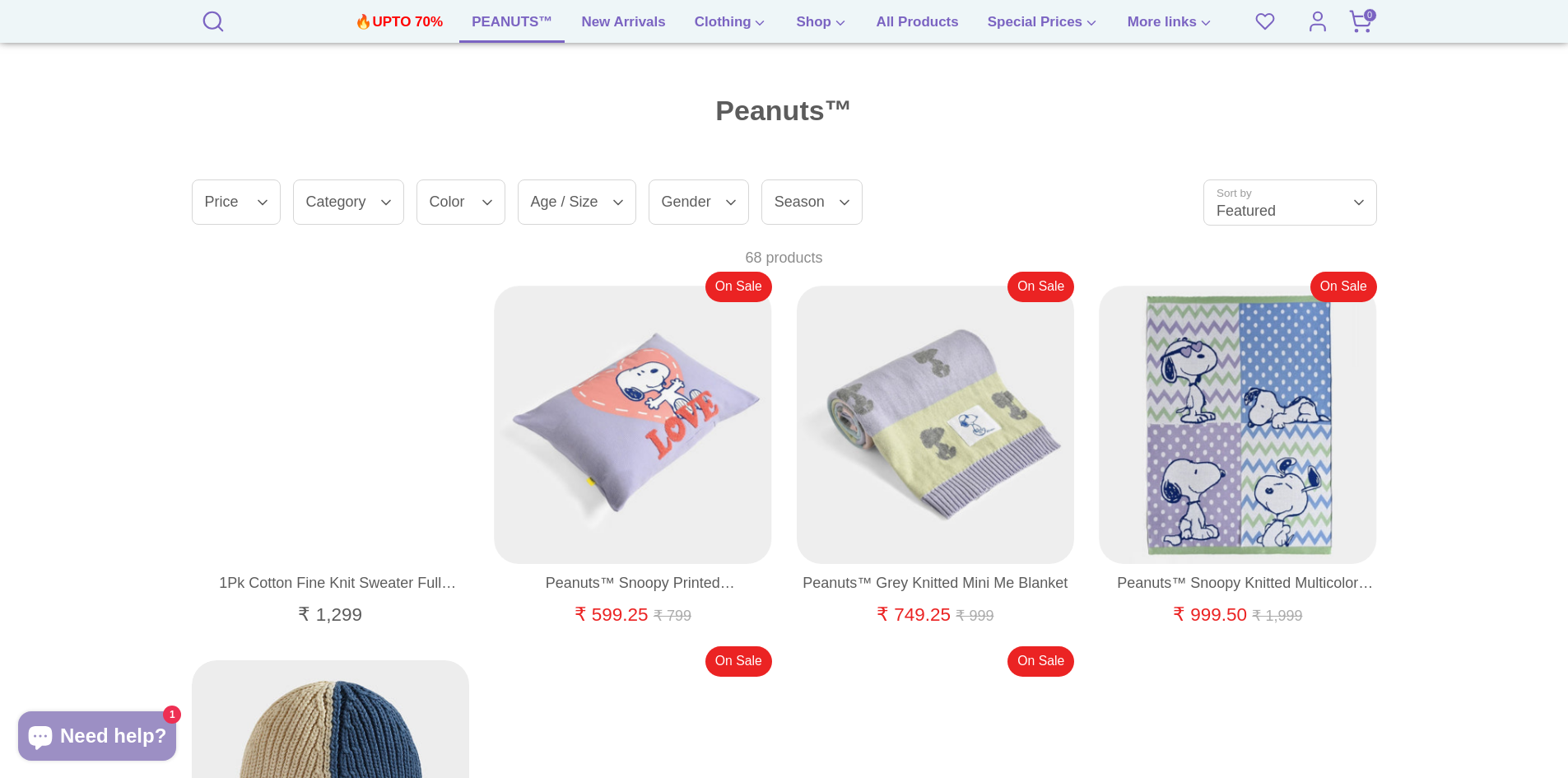
scroll to position [1235, 0]
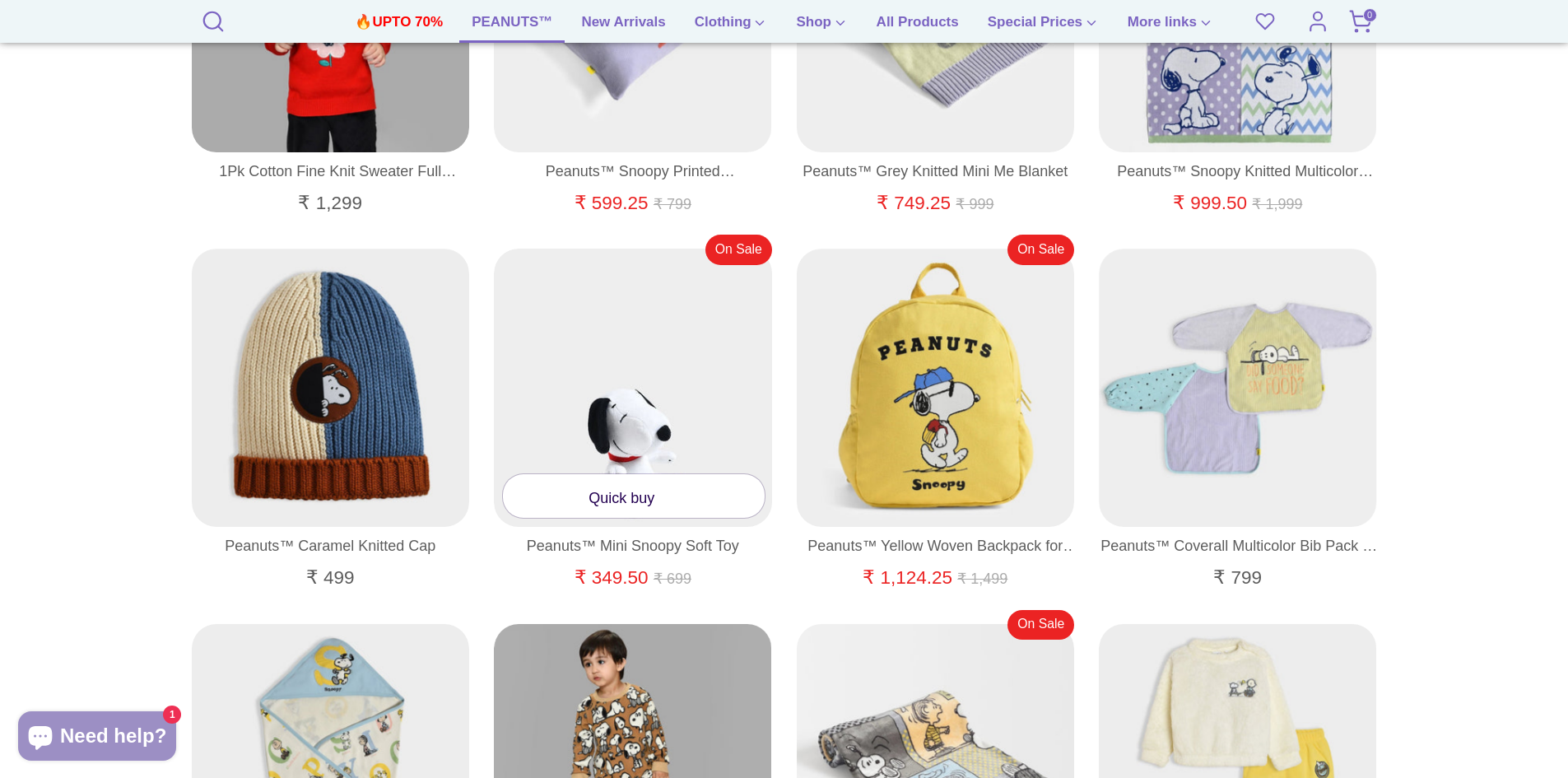
click at [626, 496] on link "Quick buy" at bounding box center [634, 495] width 261 height 44
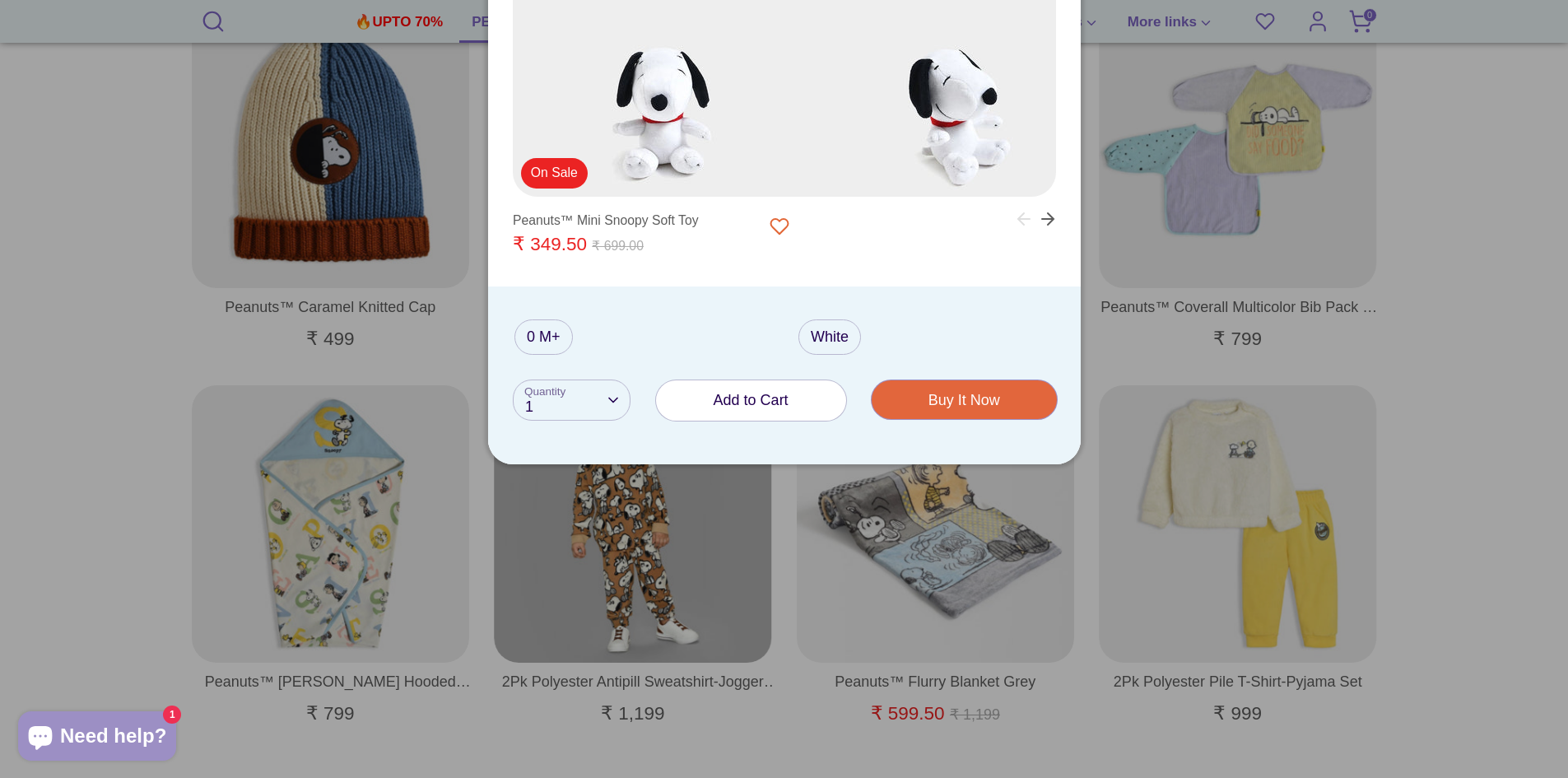
scroll to position [1482, 0]
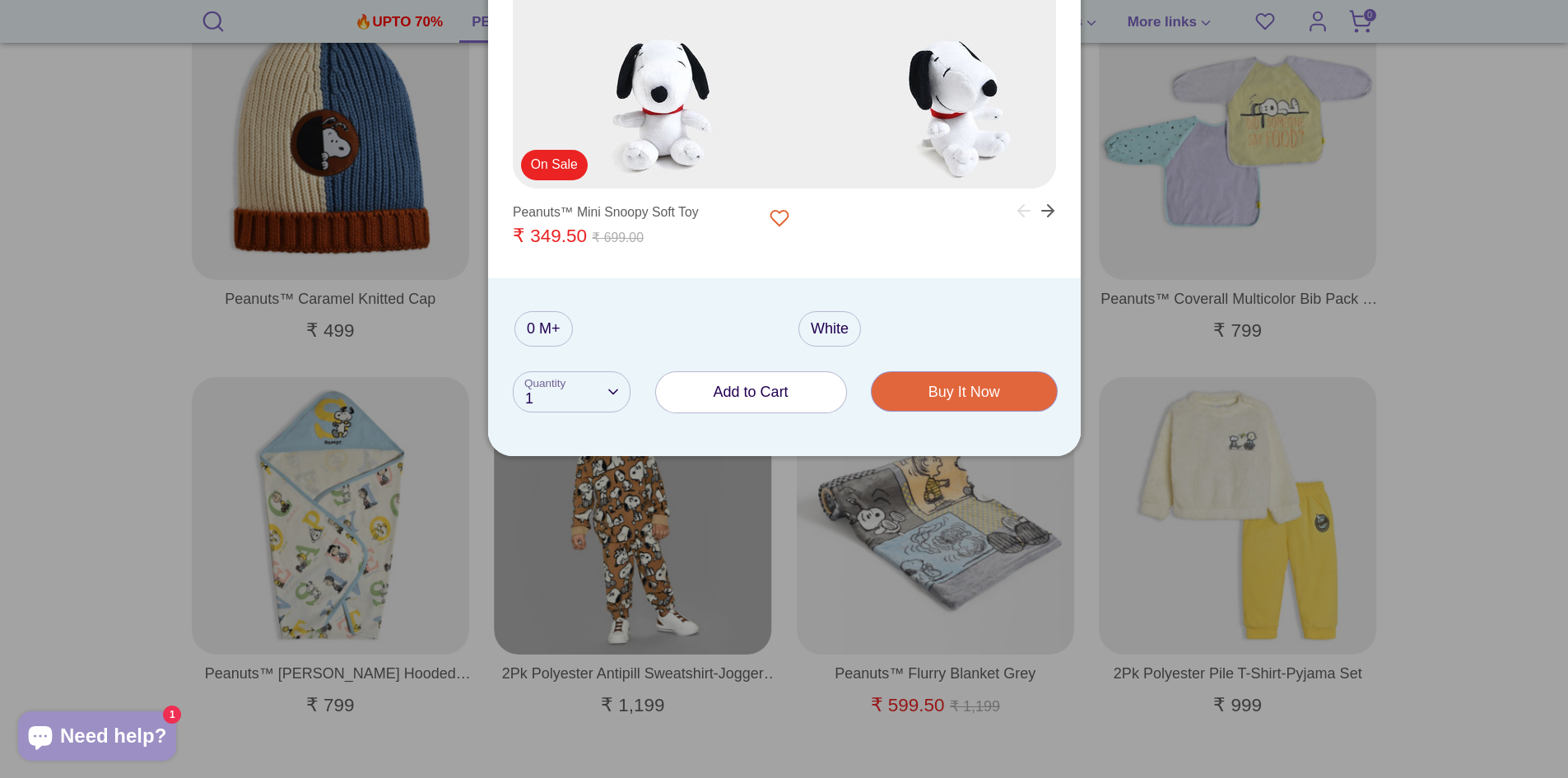
click at [739, 383] on span "Add to Cart" at bounding box center [751, 391] width 75 height 16
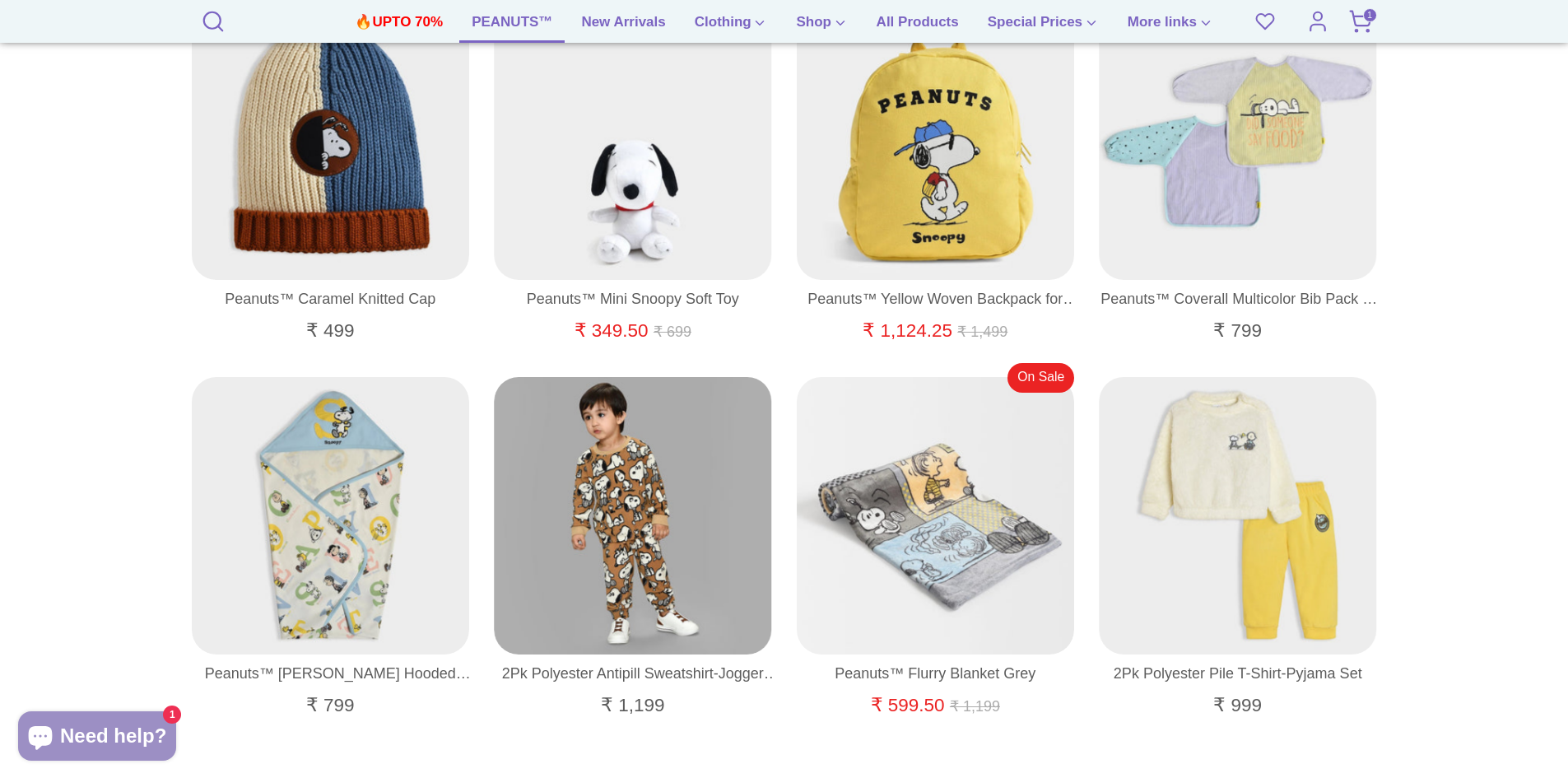
click at [1344, 20] on link "1" at bounding box center [1360, 21] width 33 height 33
click at [1364, 24] on icon at bounding box center [1361, 21] width 25 height 25
click at [1367, 22] on icon at bounding box center [1361, 21] width 25 height 25
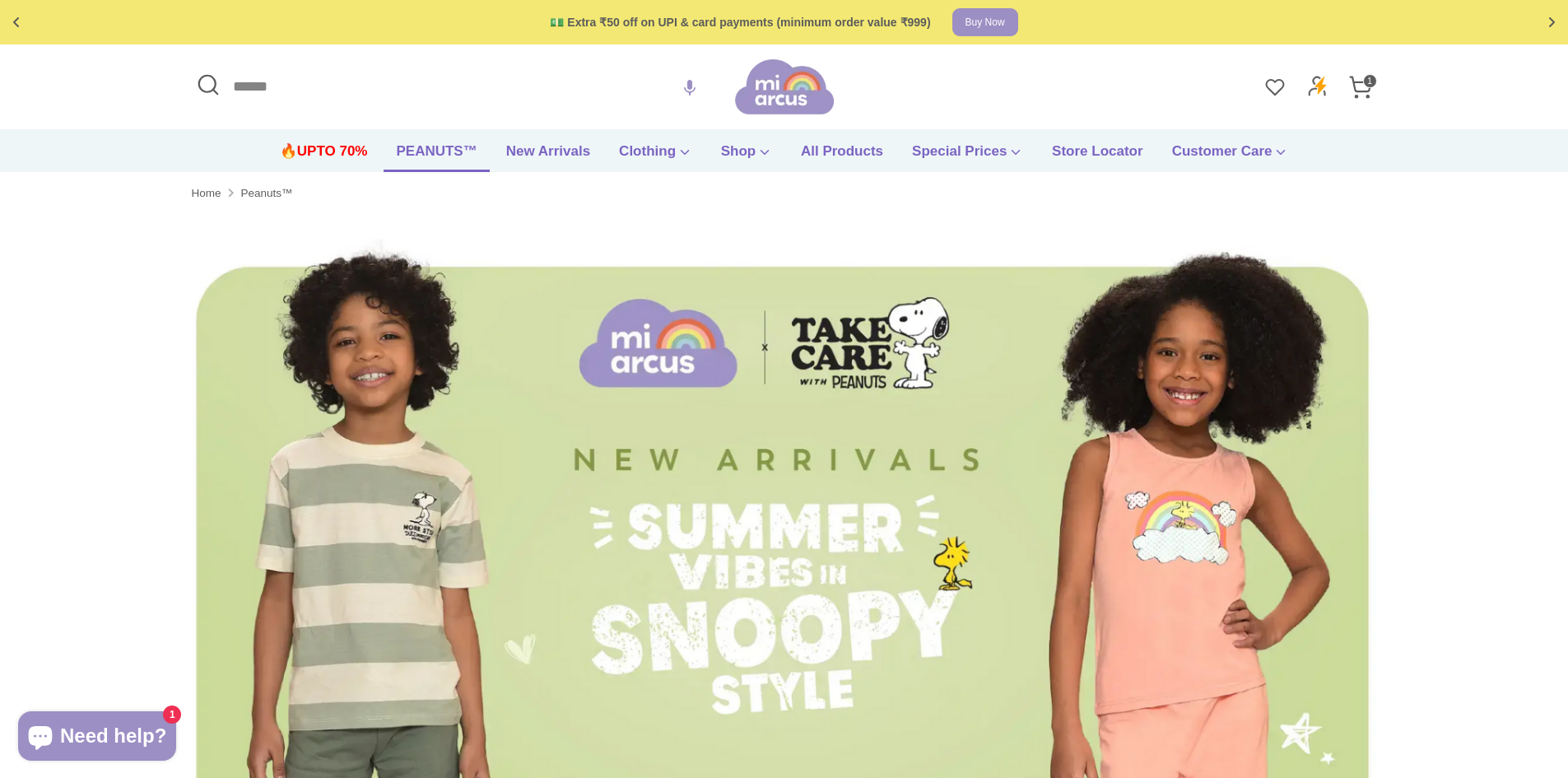
click at [1365, 90] on icon at bounding box center [1359, 83] width 21 height 15
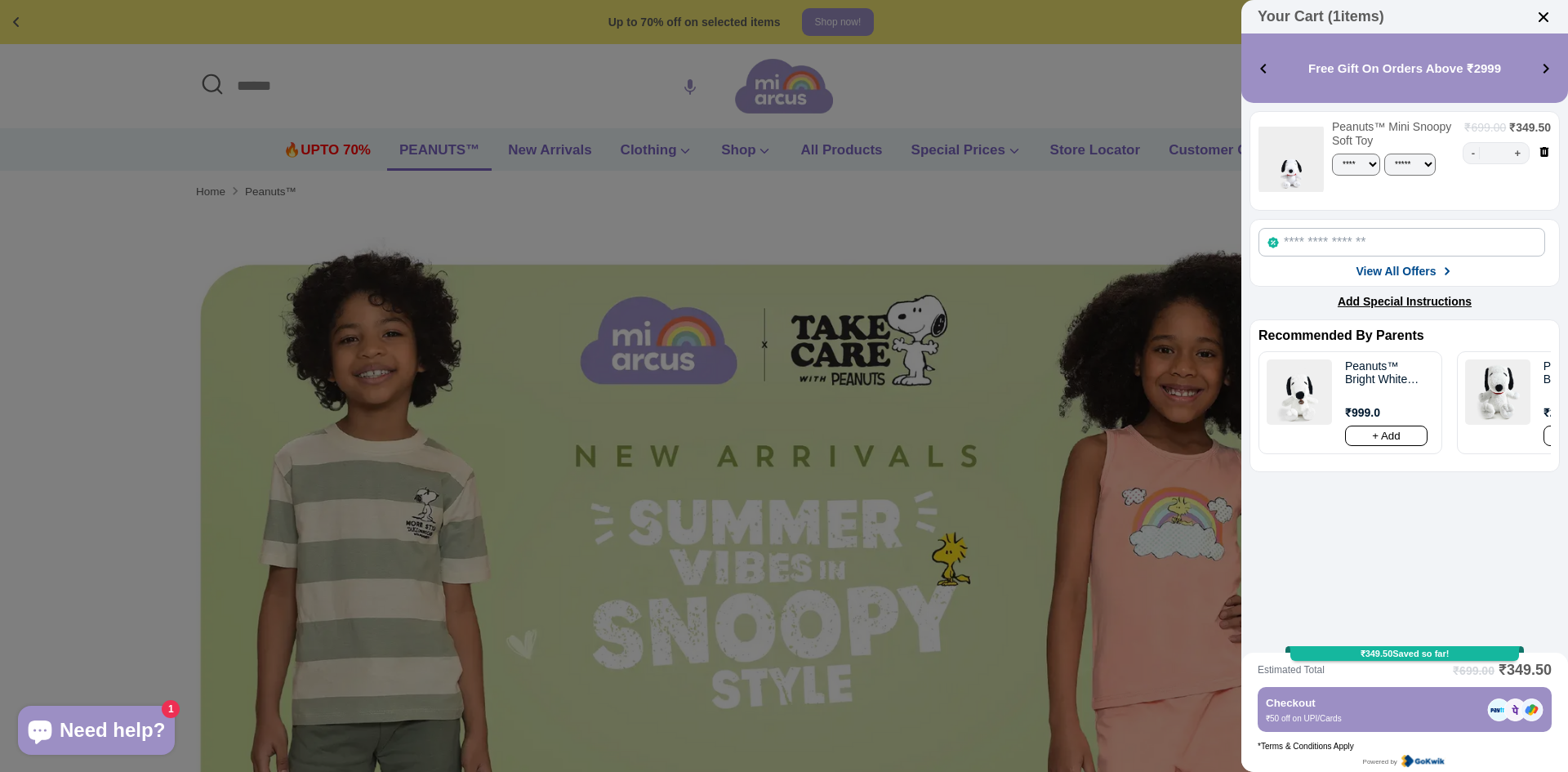
click at [1541, 16] on img at bounding box center [1543, 17] width 16 height 16
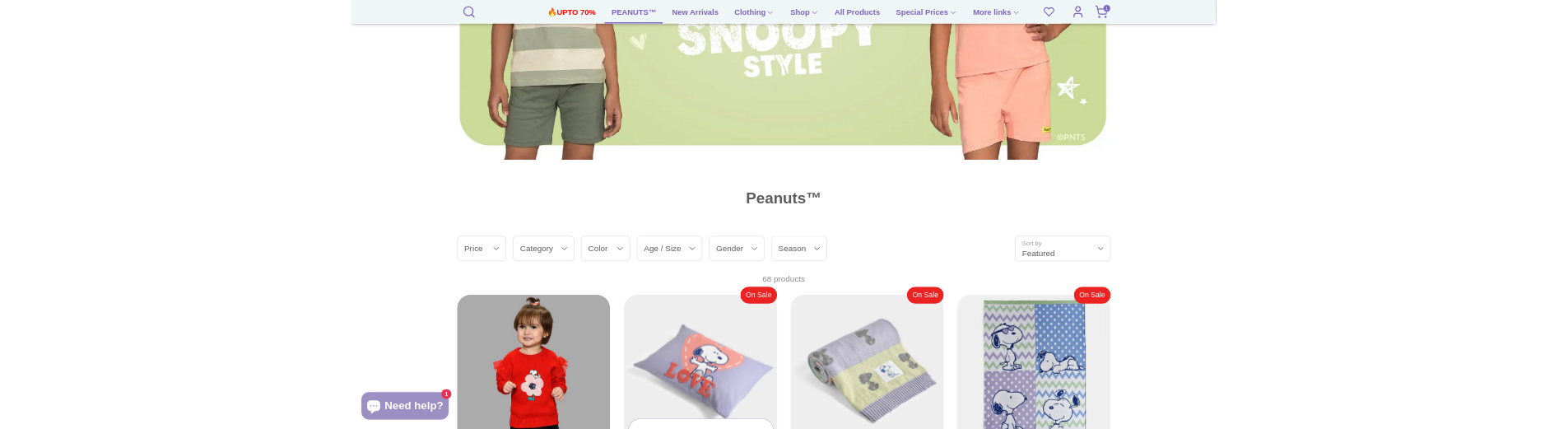
scroll to position [1071, 0]
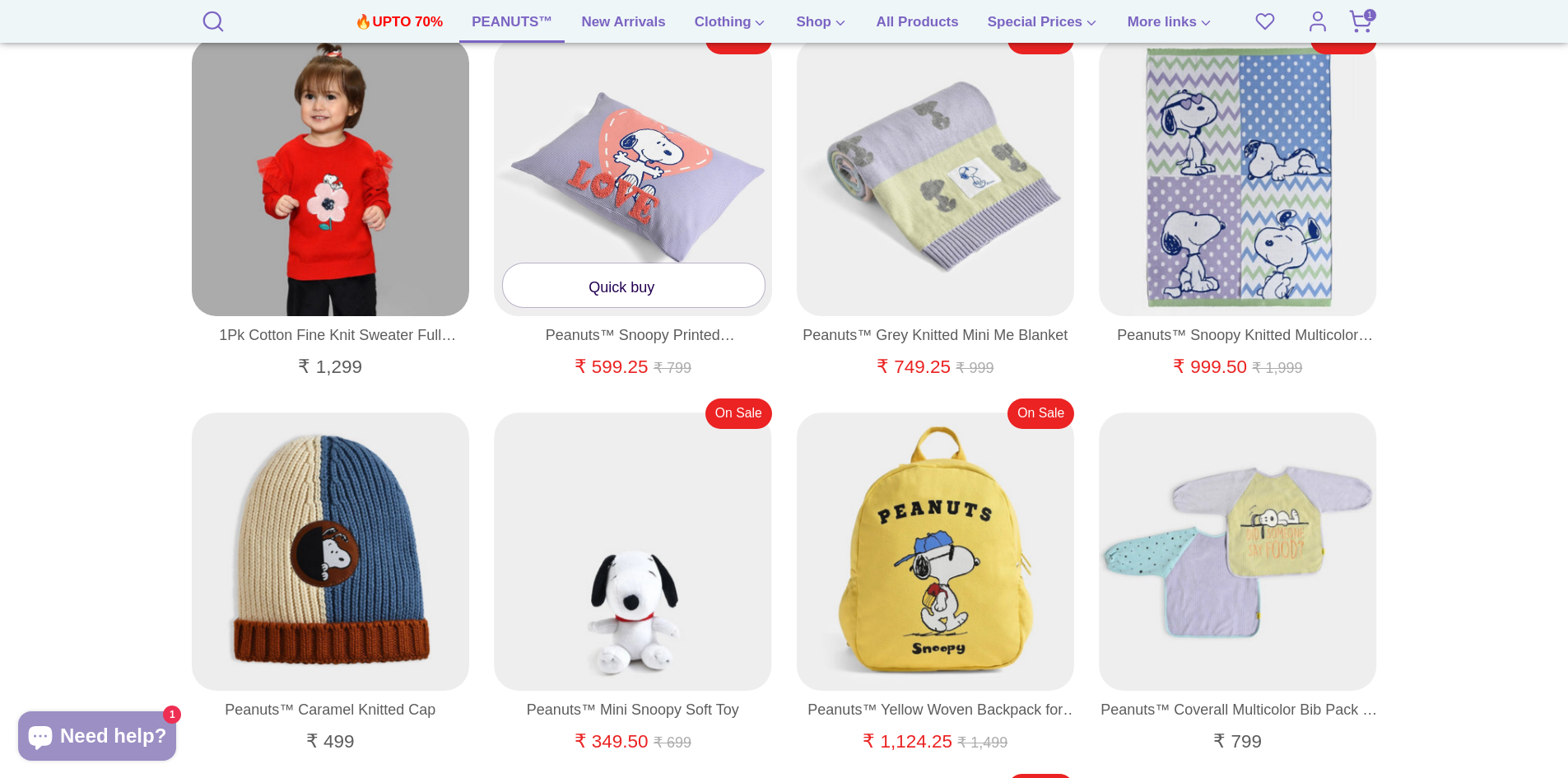
click at [615, 290] on link "Quick buy" at bounding box center [634, 285] width 261 height 44
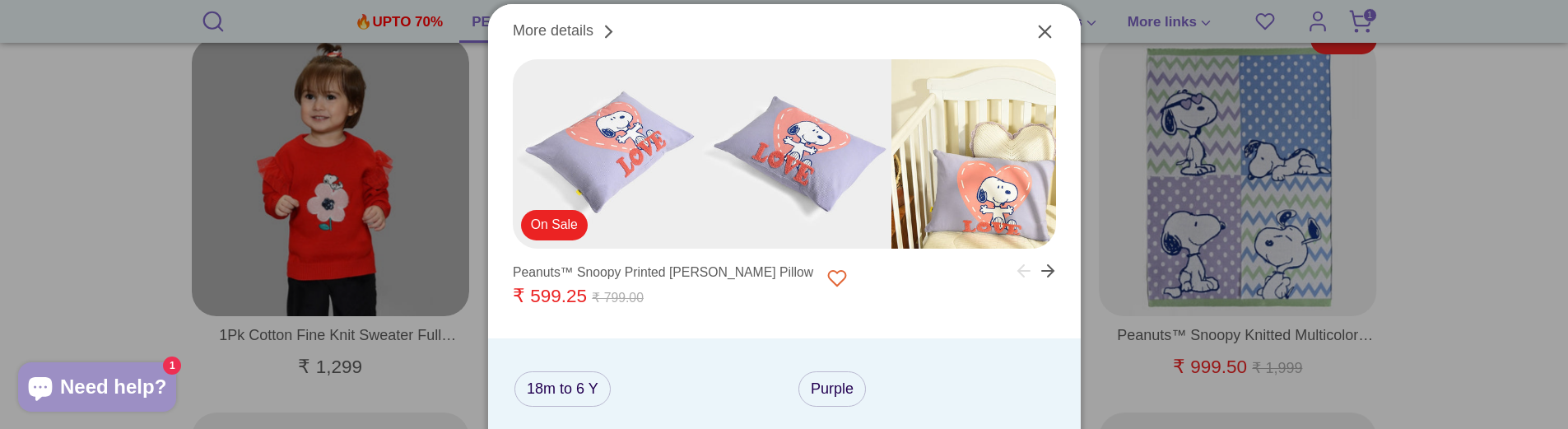
click at [749, 290] on div "More details On Sale" at bounding box center [784, 268] width 593 height 495
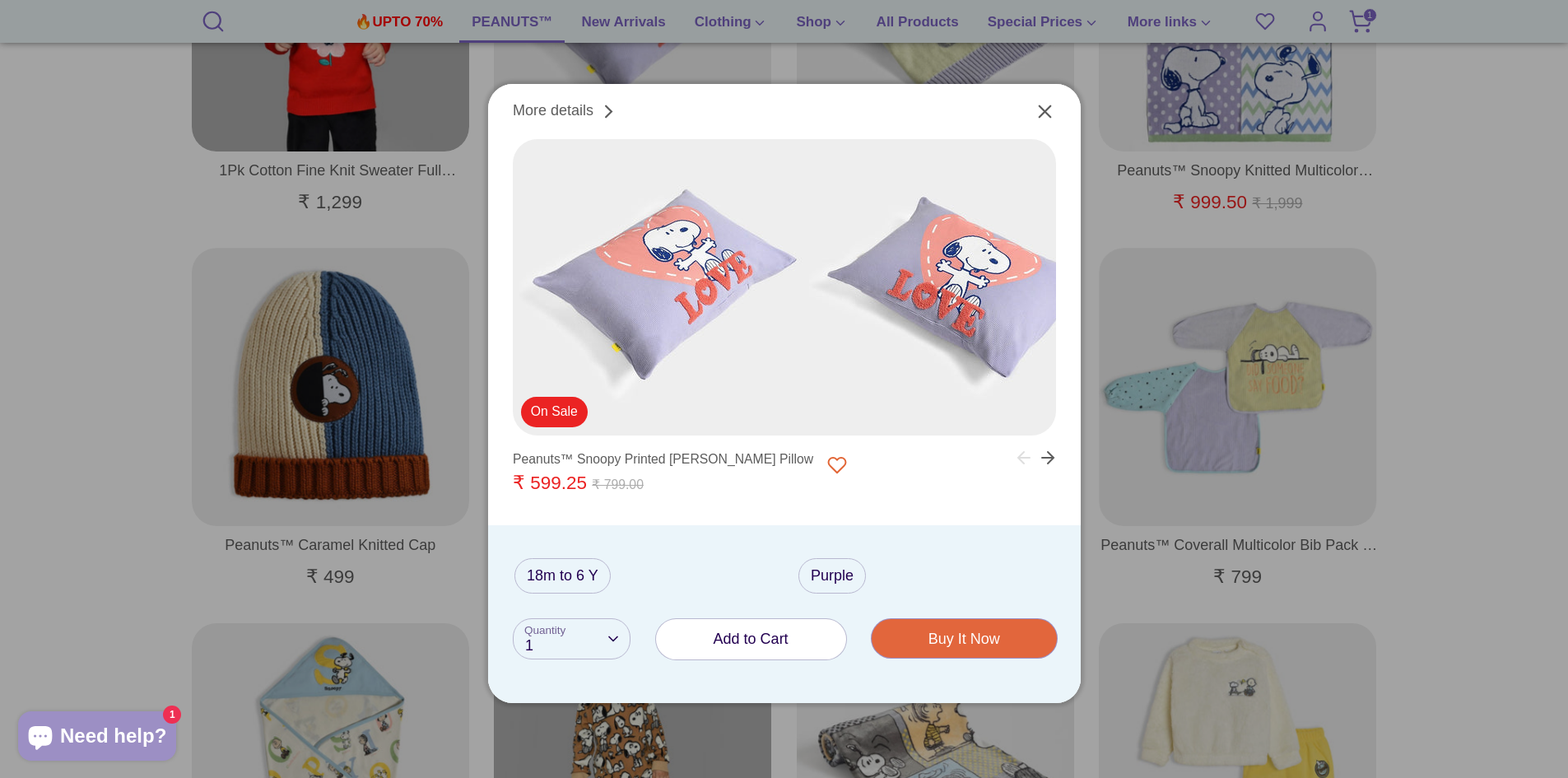
click at [767, 641] on span "Add to Cart" at bounding box center [751, 638] width 75 height 16
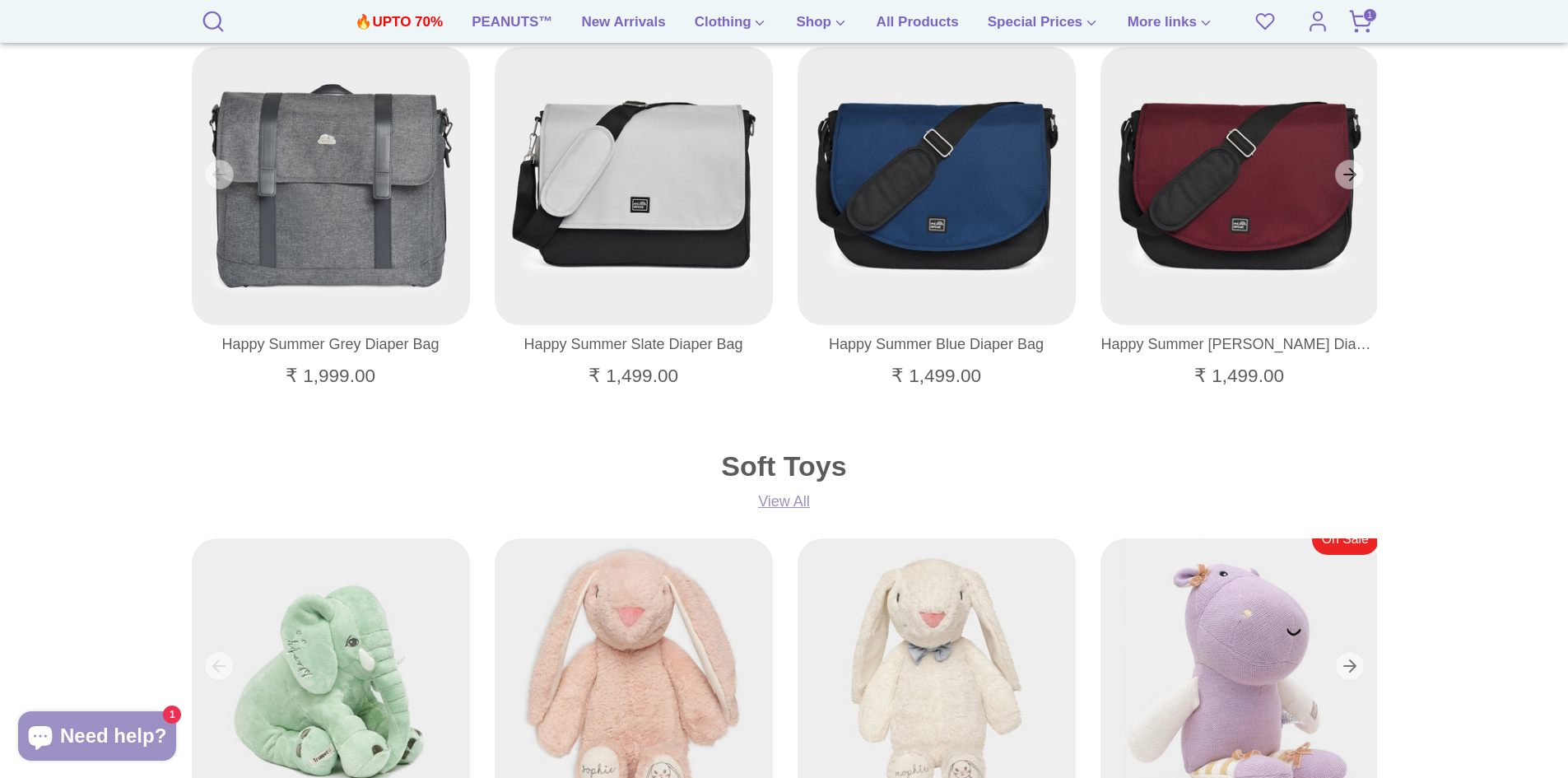
scroll to position [905, 0]
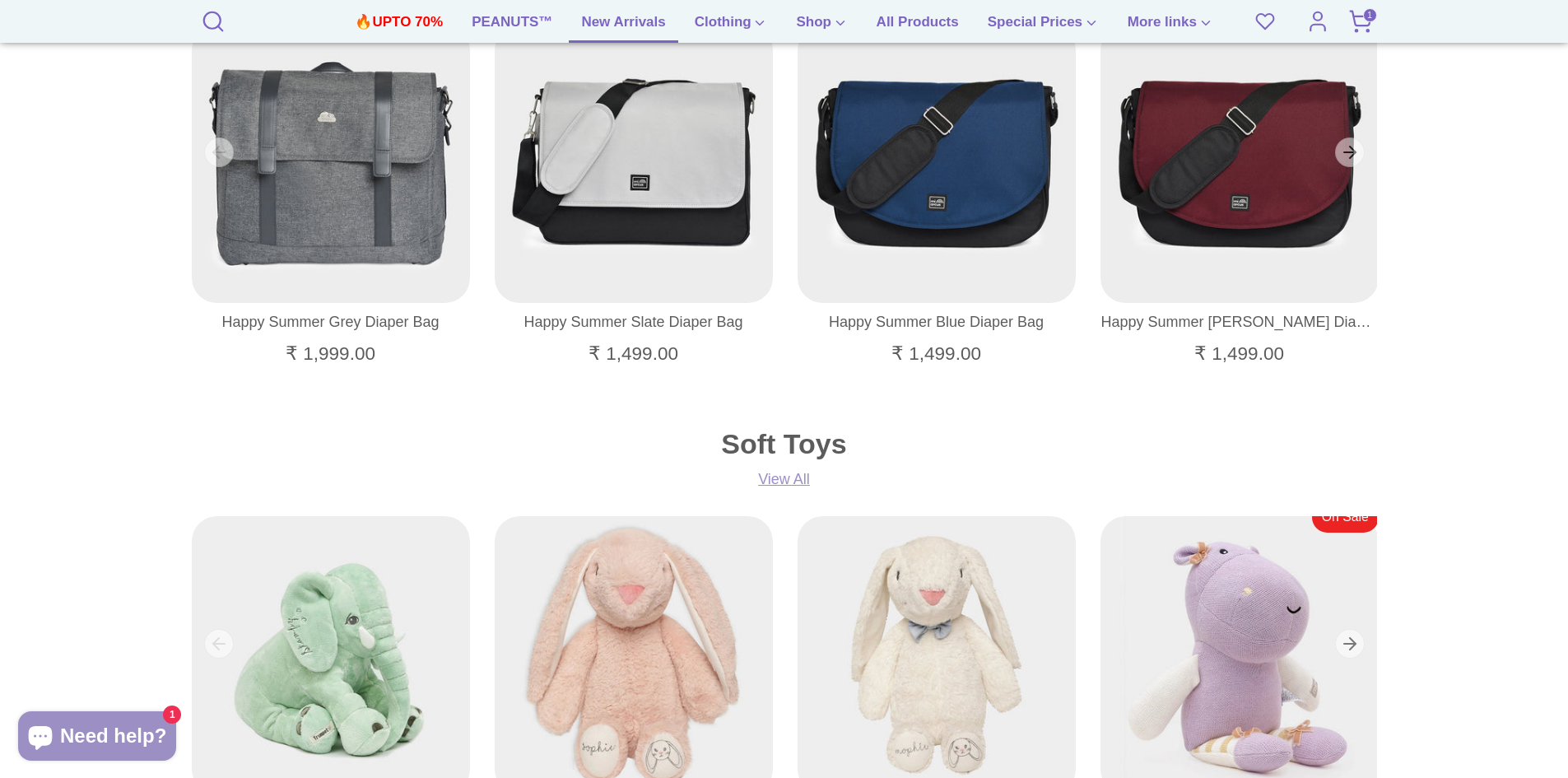
click at [623, 32] on link "New Arrivals" at bounding box center [622, 27] width 108 height 31
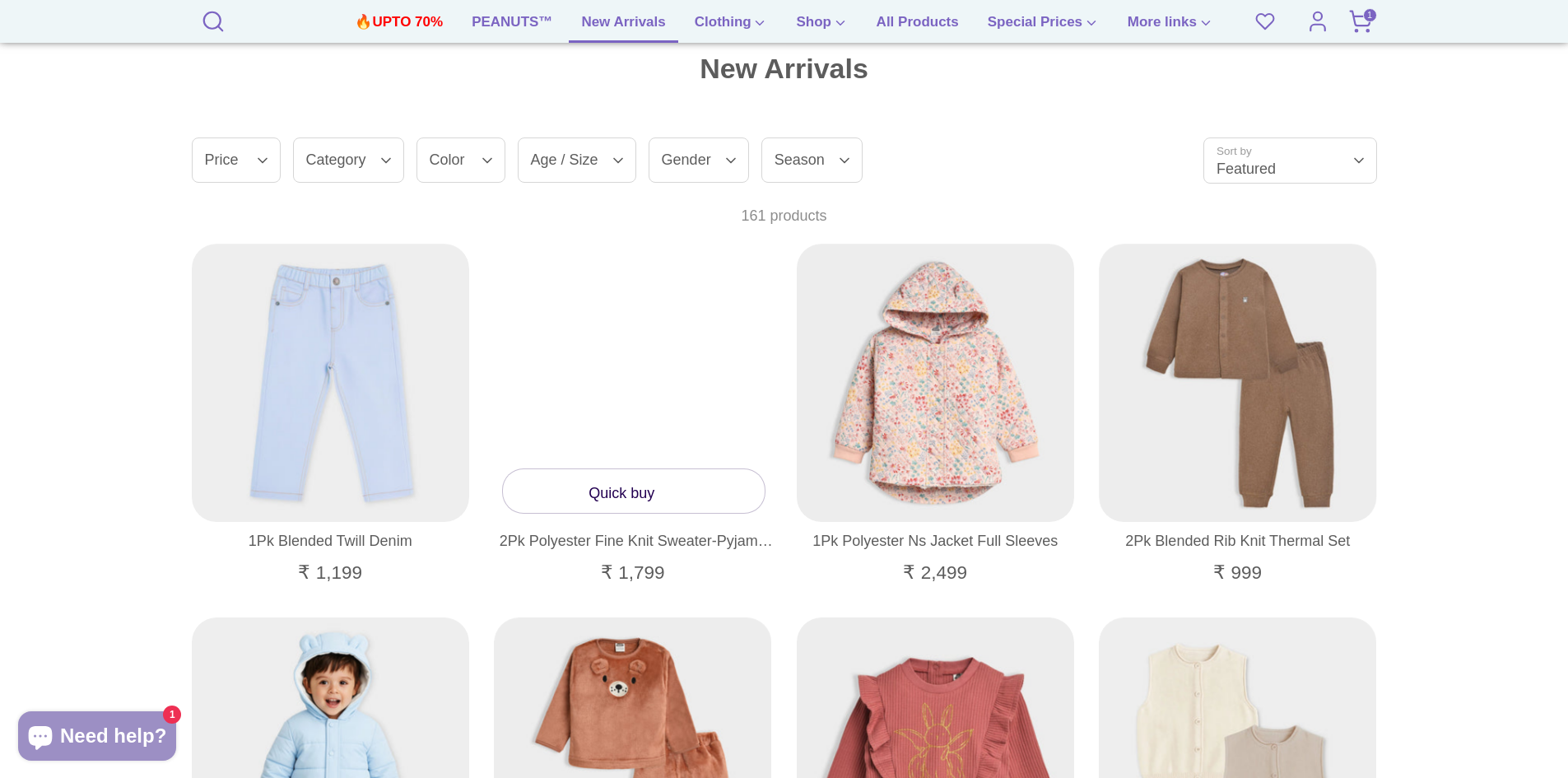
scroll to position [247, 0]
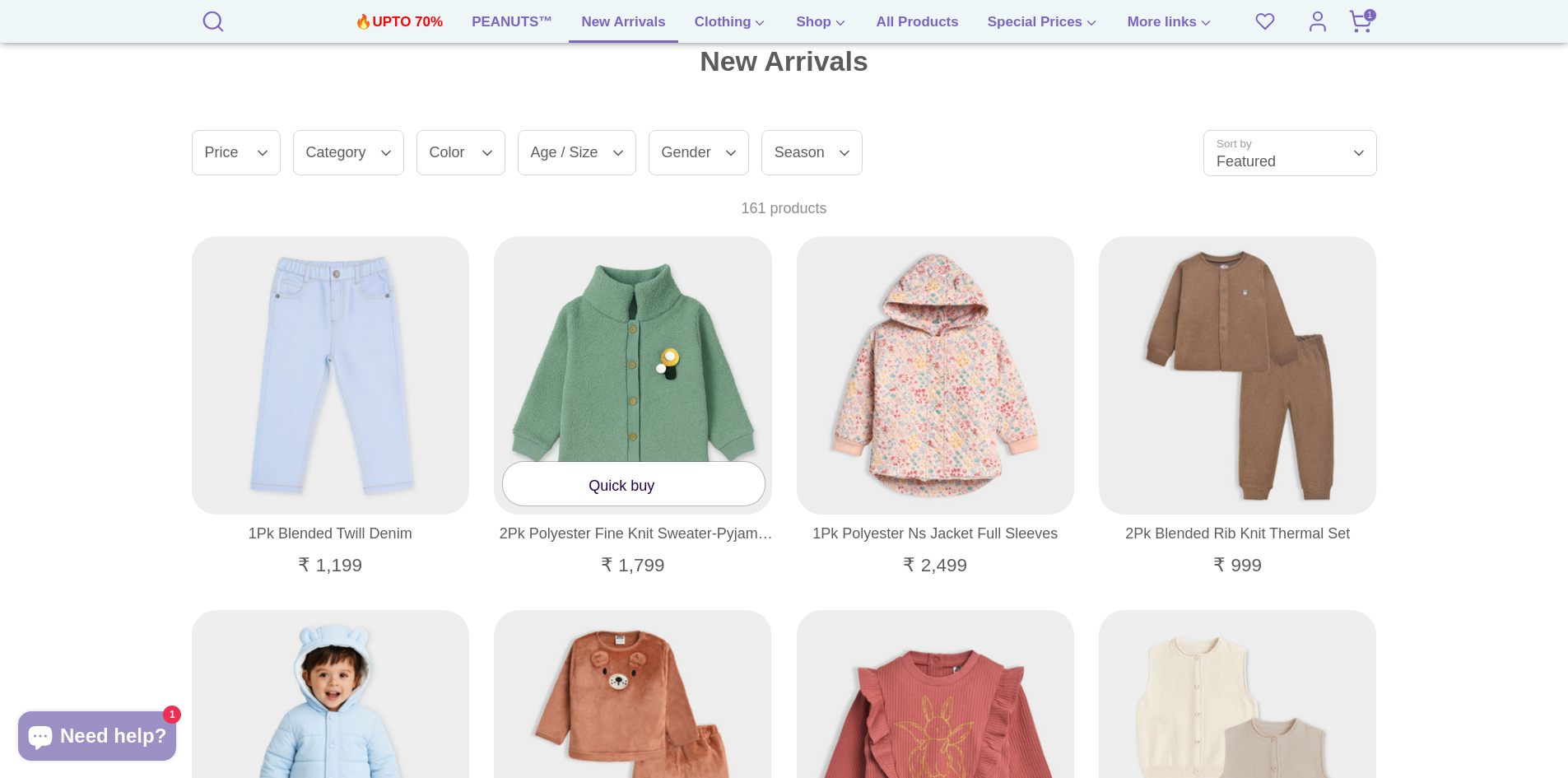
click at [617, 482] on link "Quick buy" at bounding box center [634, 483] width 261 height 44
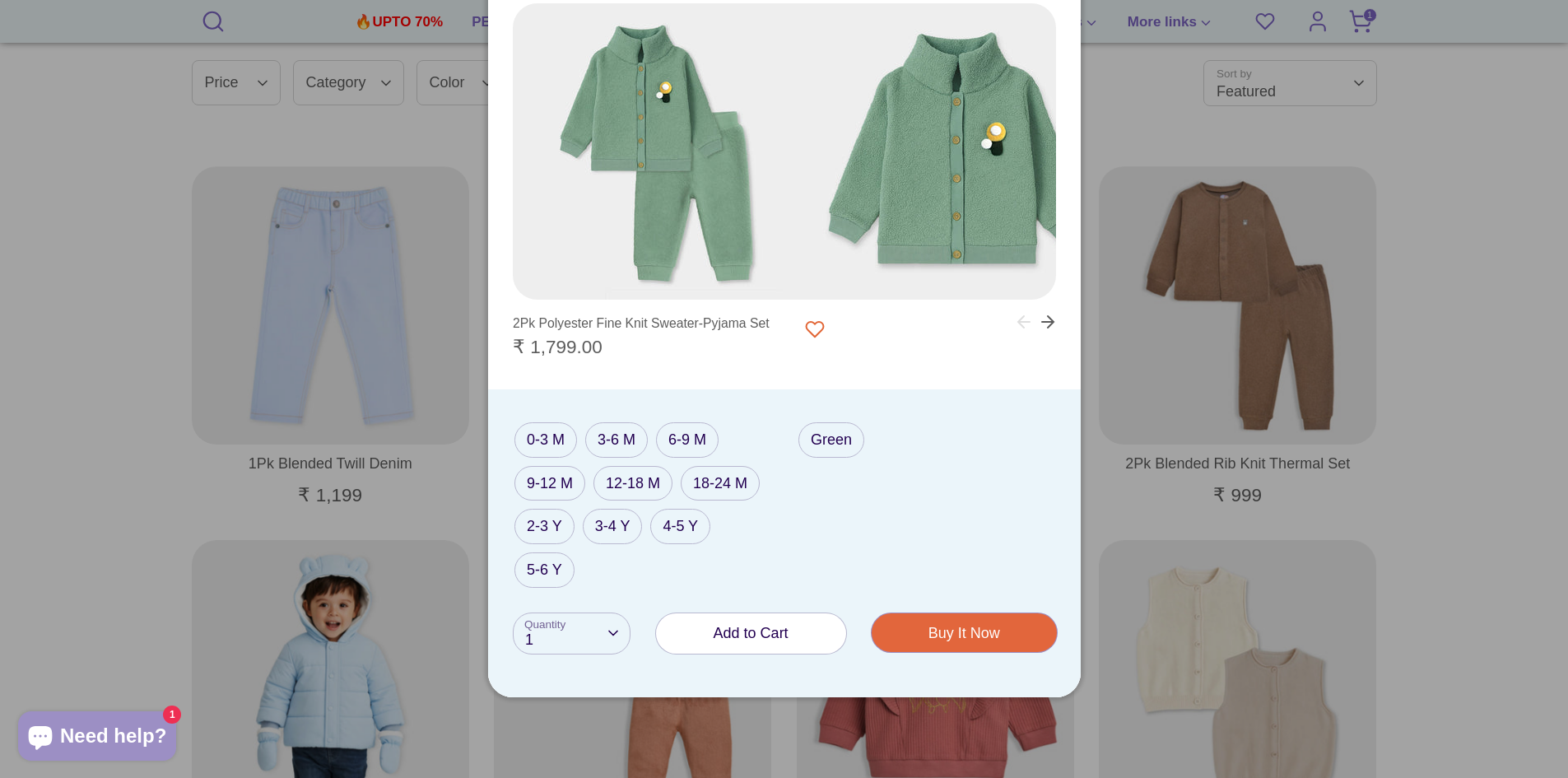
scroll to position [412, 0]
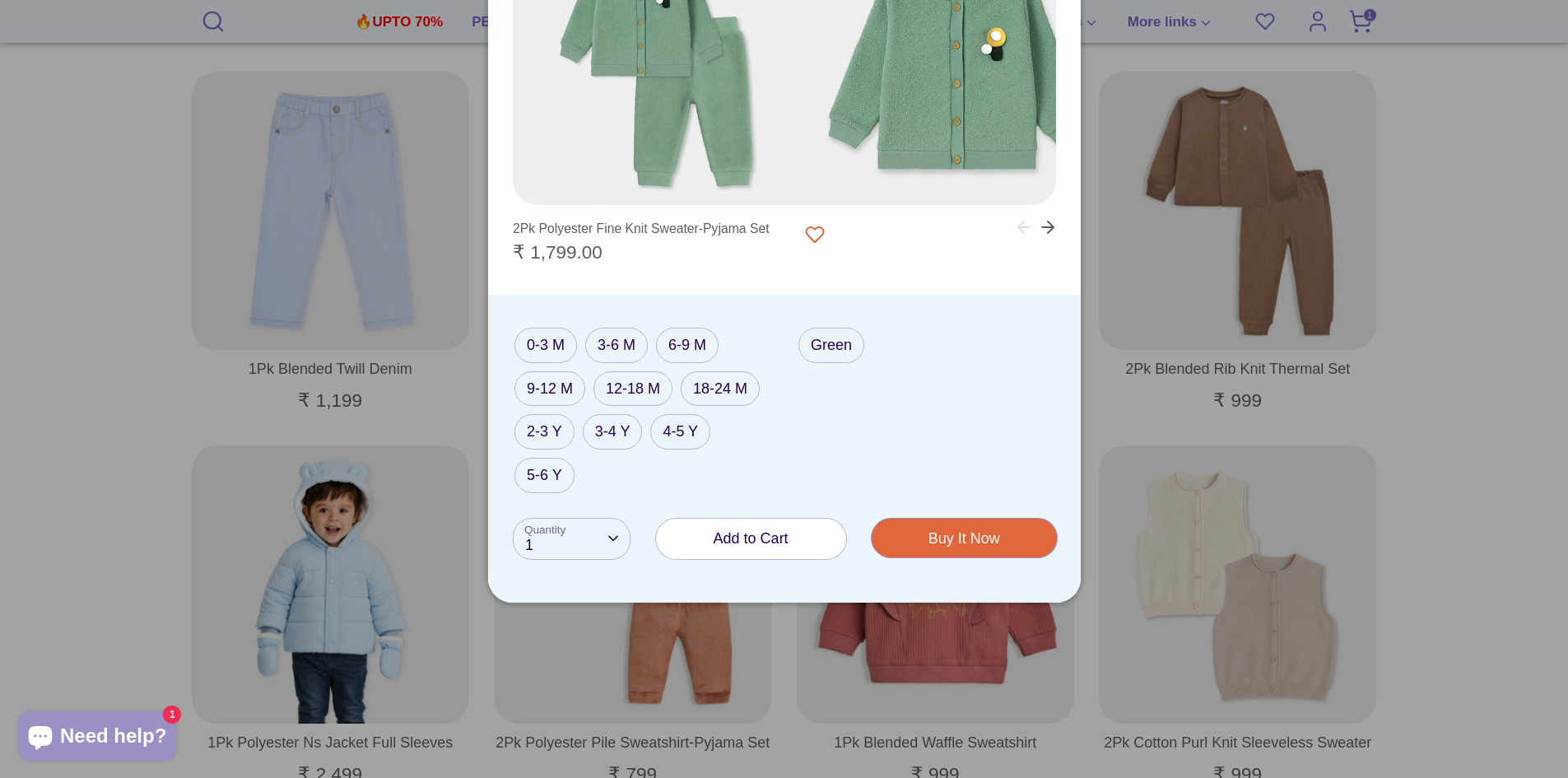
click at [738, 537] on span "Add to Cart" at bounding box center [751, 538] width 75 height 16
